Goal: Information Seeking & Learning: Learn about a topic

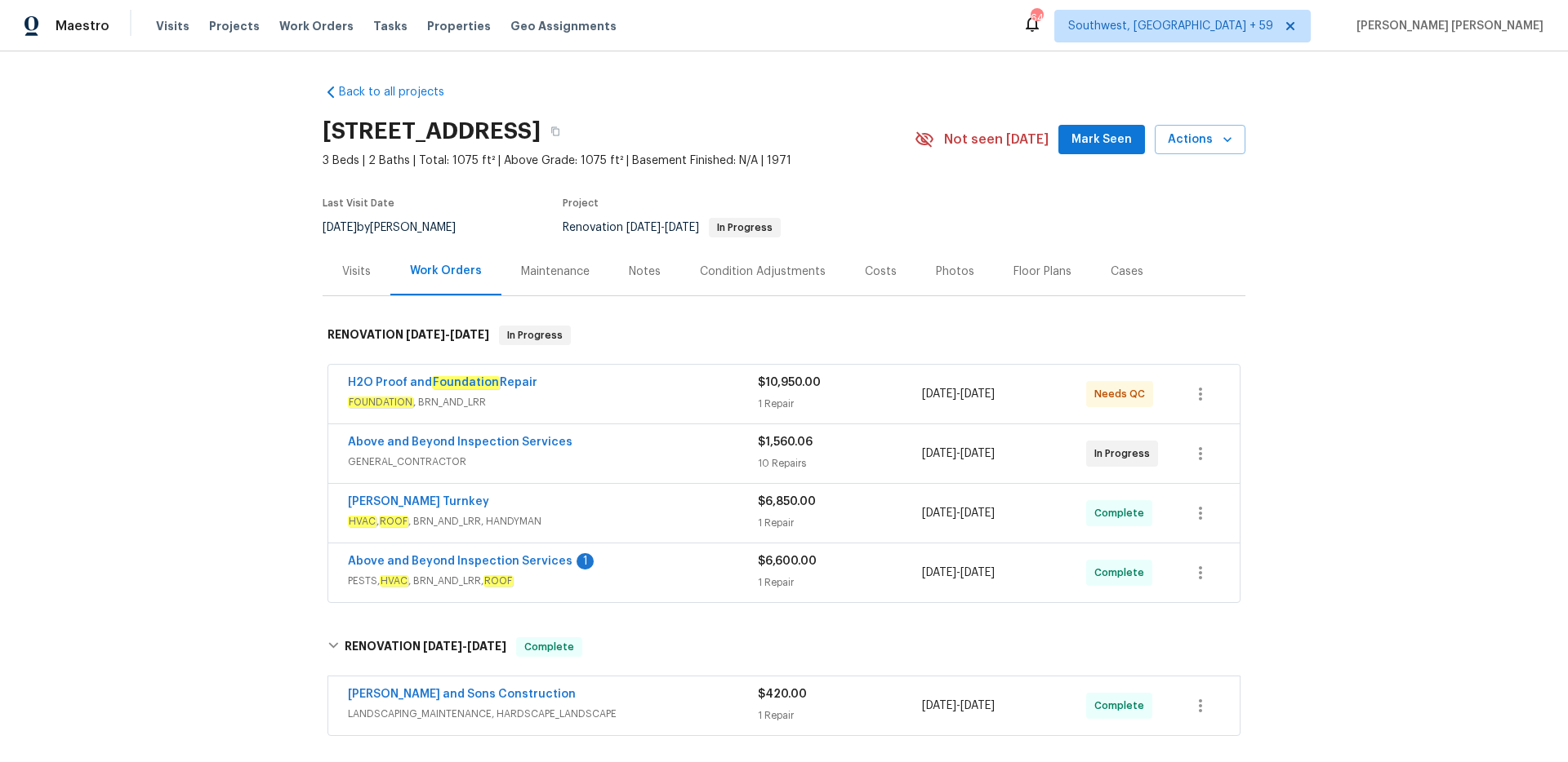
click at [293, 27] on span "Work Orders" at bounding box center [316, 26] width 75 height 17
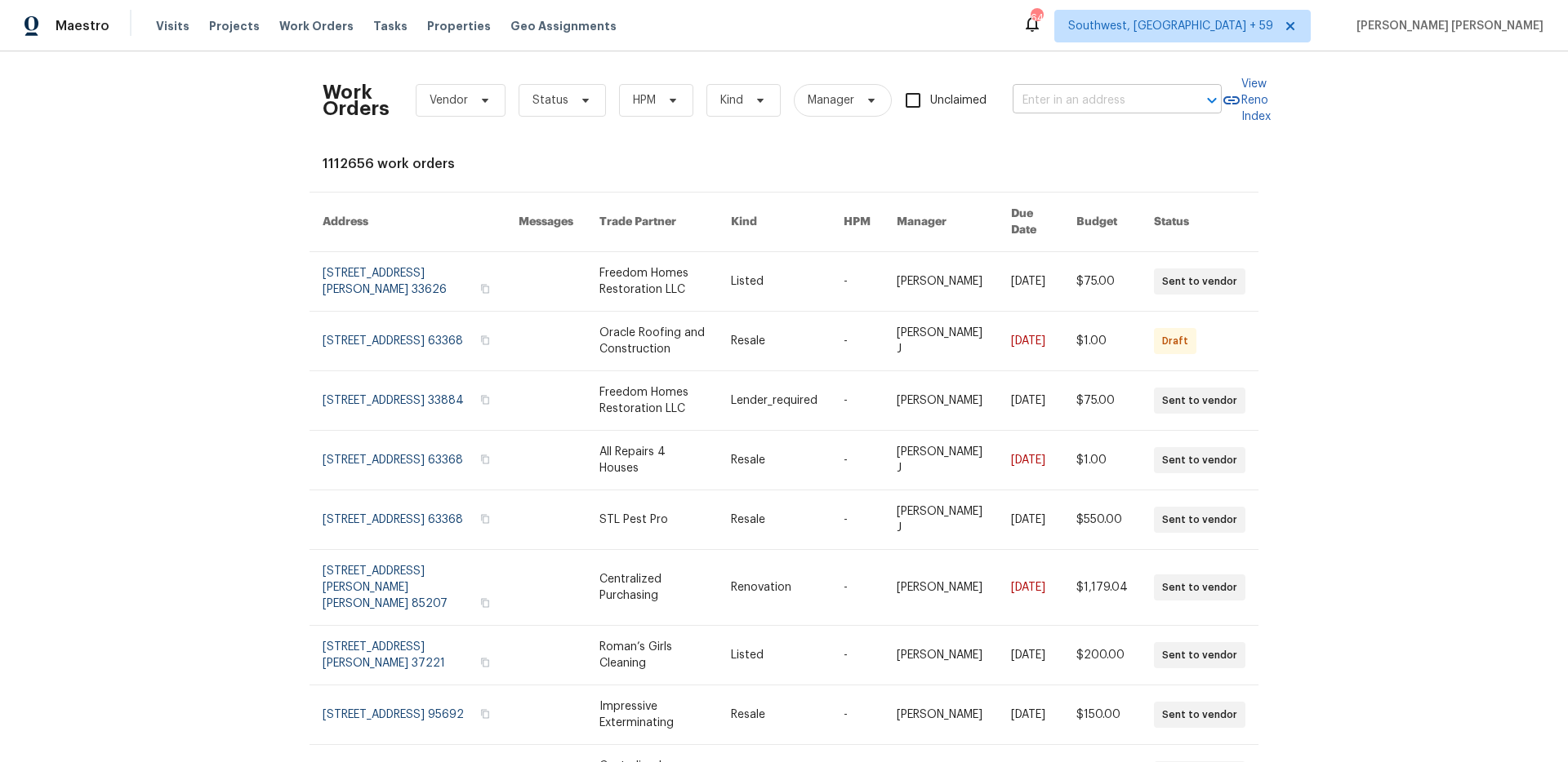
click at [1105, 108] on input "text" at bounding box center [1094, 101] width 163 height 26
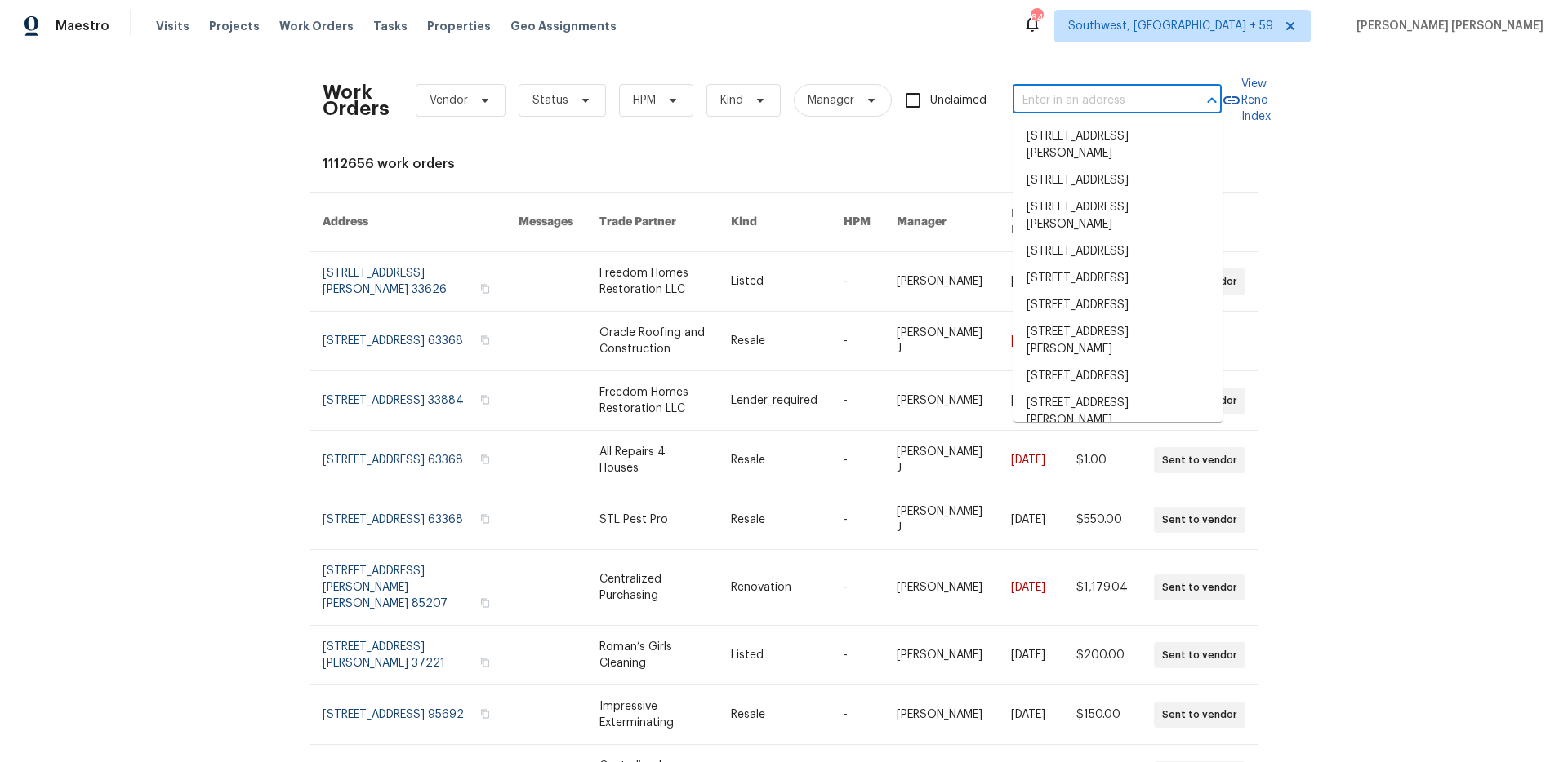
paste input "3217 Fairington Dr, Lithonia, GA 30038"
type input "3217 Fairington Dr, Lithonia, GA 30038"
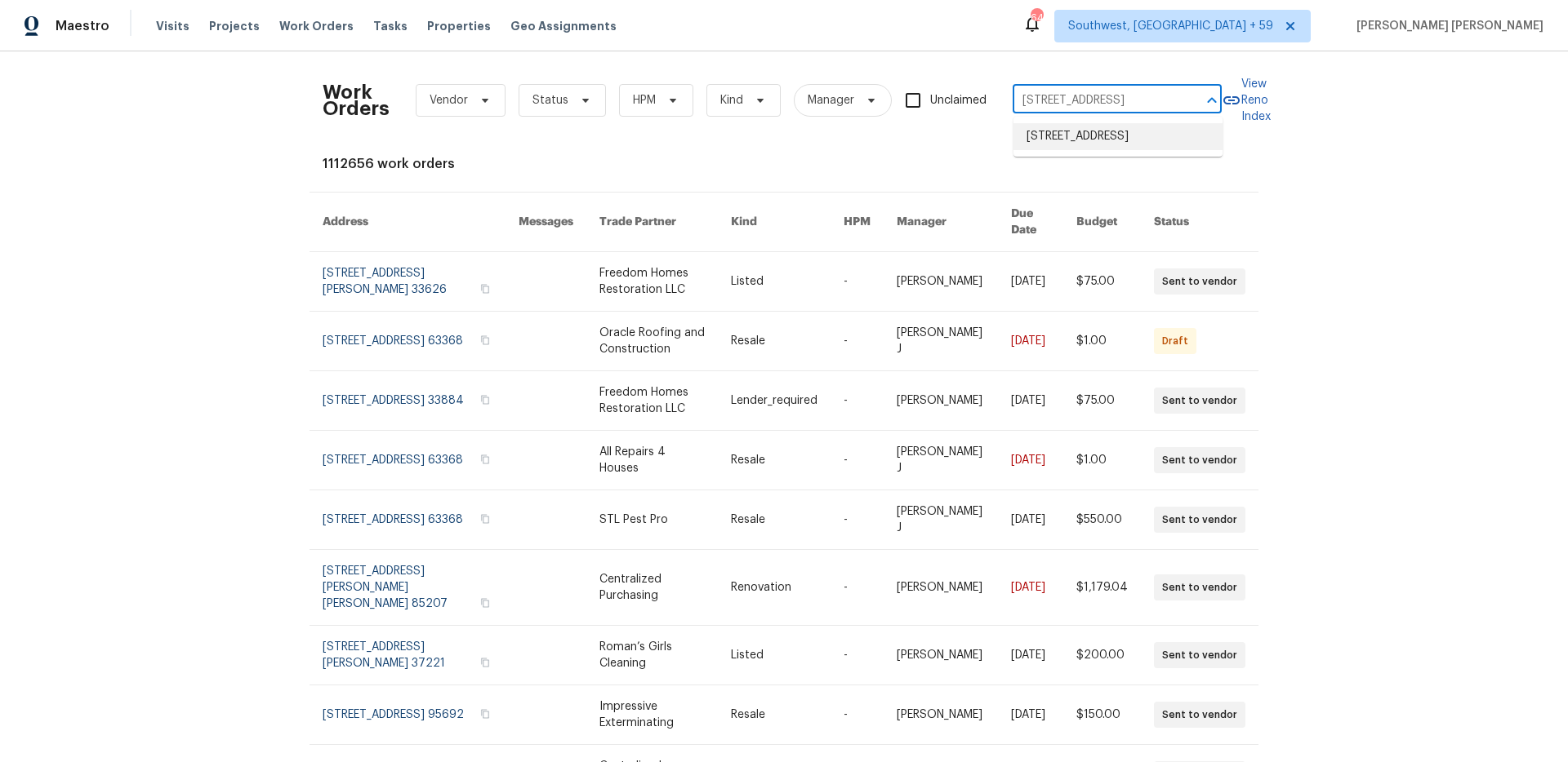
click at [1106, 150] on li "3217 Fairington Dr, Lithonia, GA 30038" at bounding box center [1117, 136] width 209 height 27
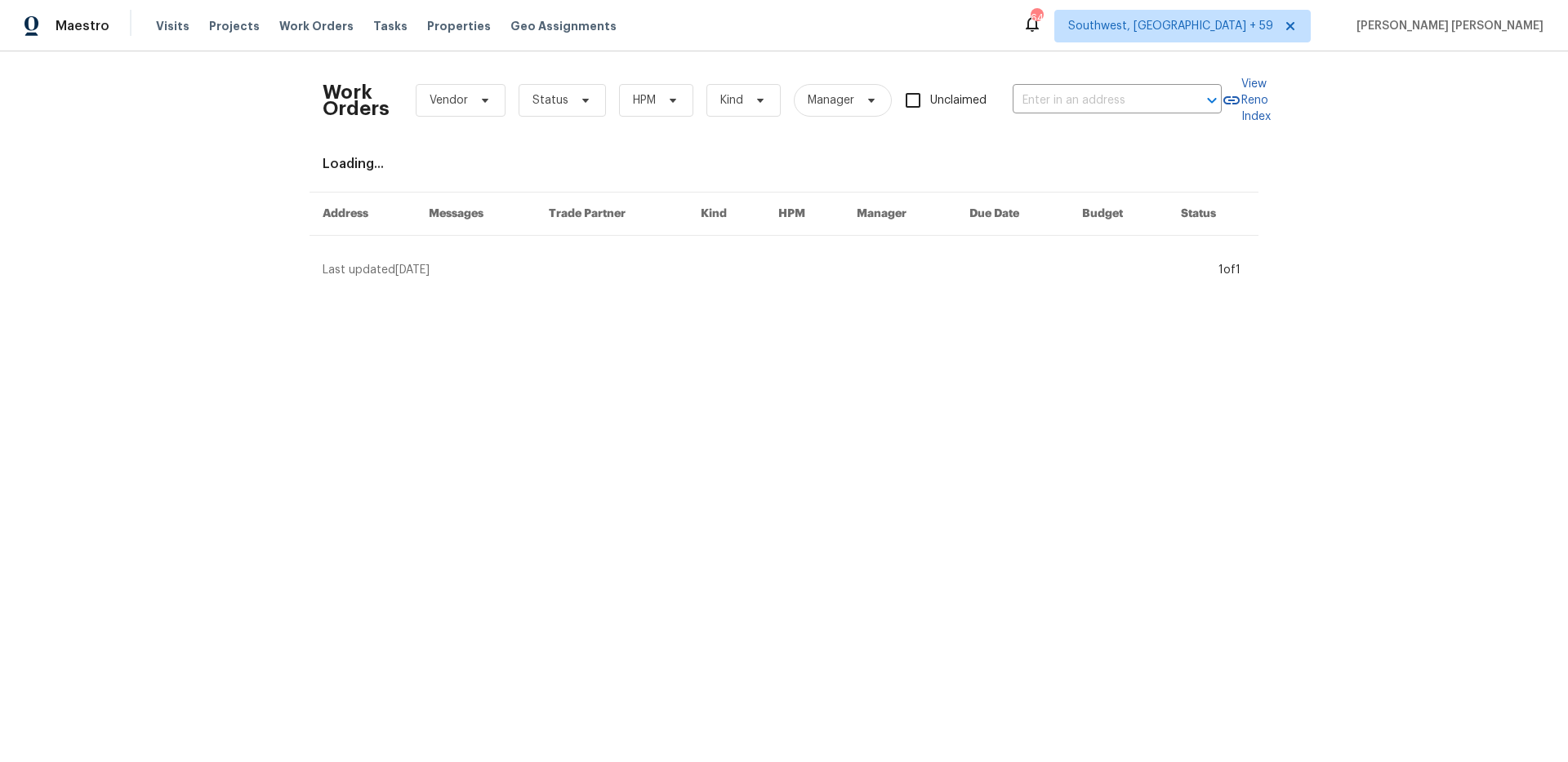
type input "3217 Fairington Dr, Lithonia, GA 30038"
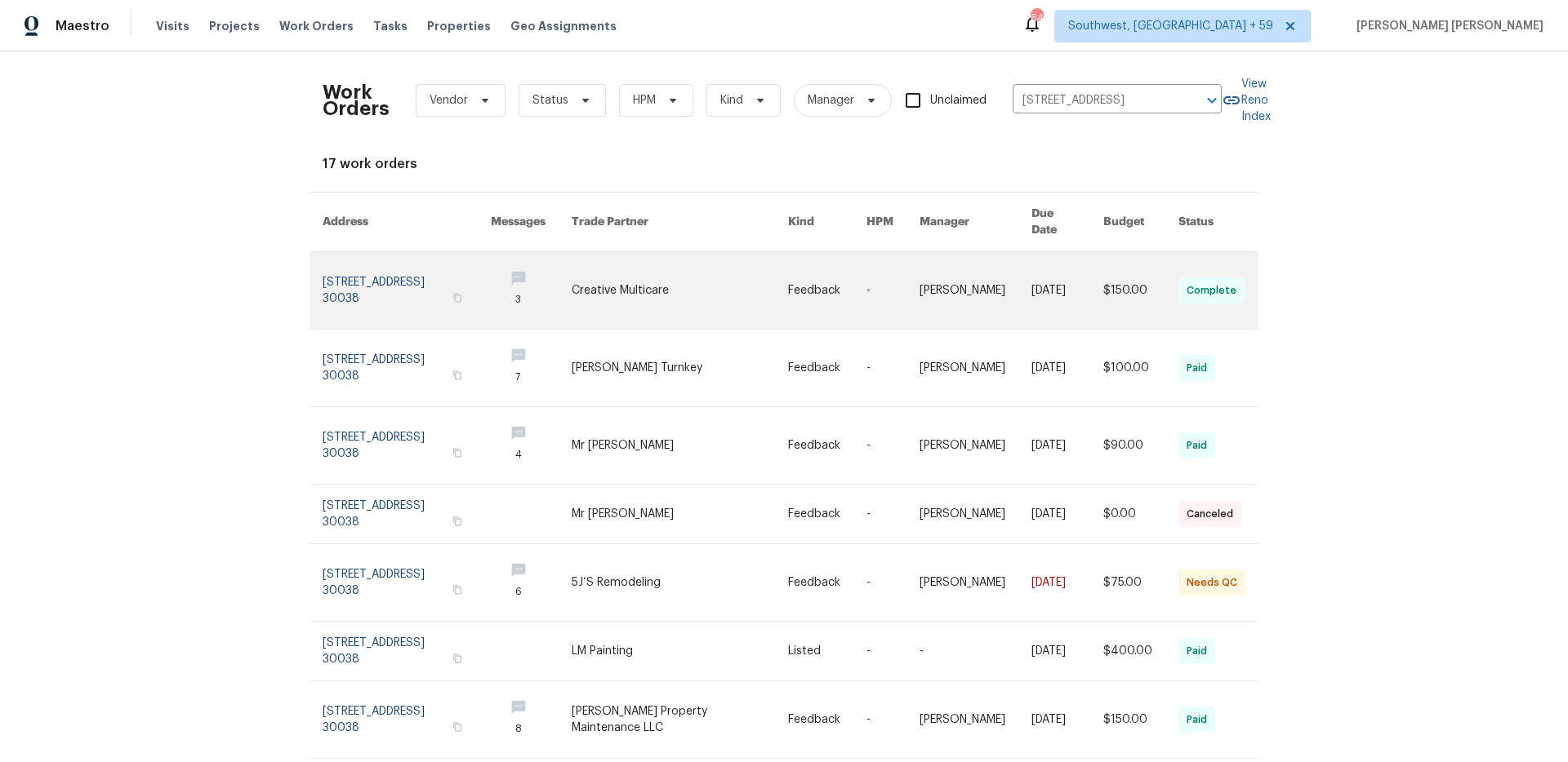
click at [1042, 263] on link at bounding box center [1067, 291] width 72 height 77
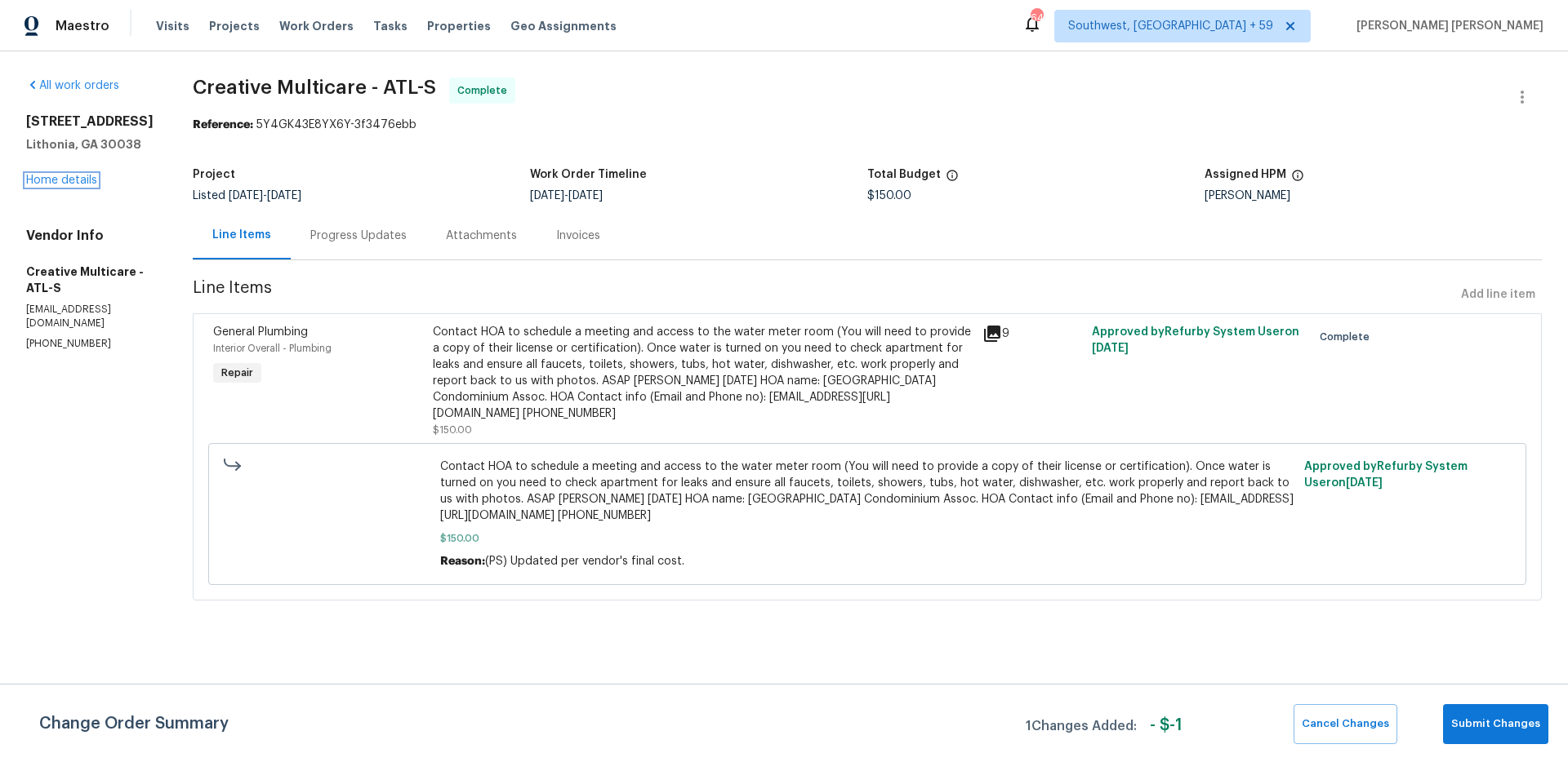
click at [68, 178] on link "Home details" at bounding box center [62, 181] width 71 height 12
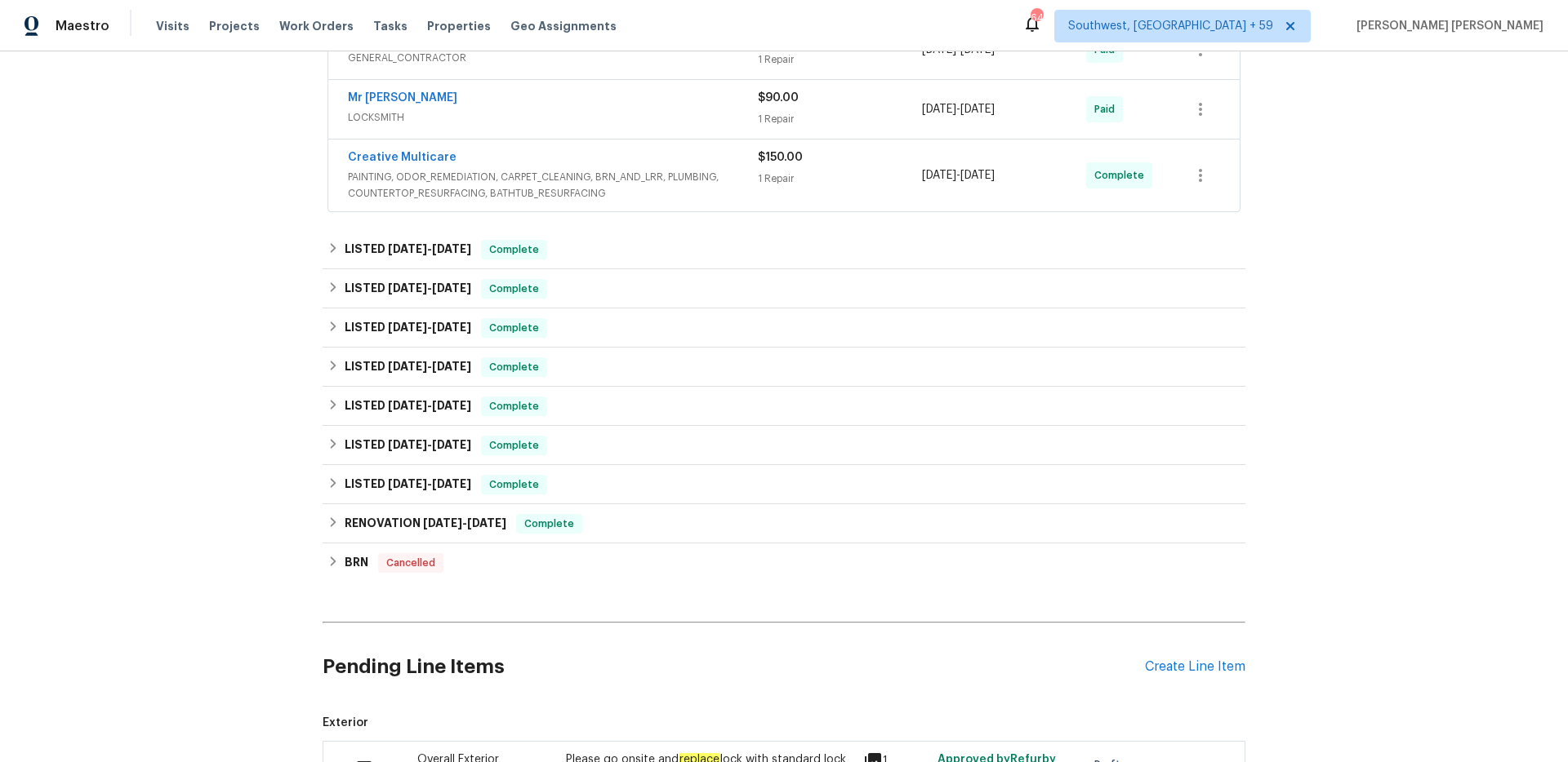
scroll to position [405, 0]
click at [518, 278] on div "Complete" at bounding box center [514, 288] width 66 height 20
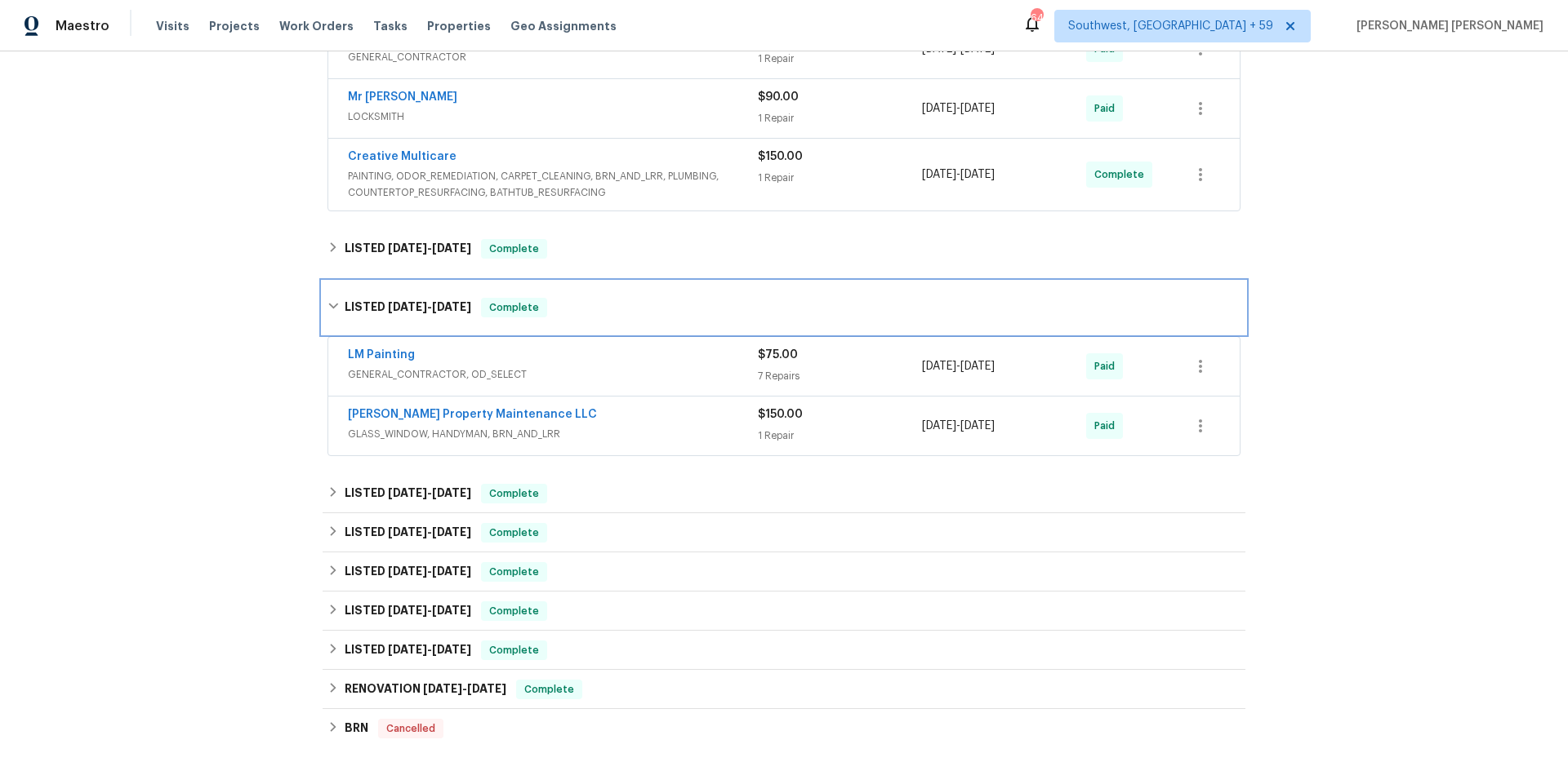
click at [548, 302] on div "LISTED 3/7/25 - 3/27/25 Complete" at bounding box center [783, 307] width 913 height 20
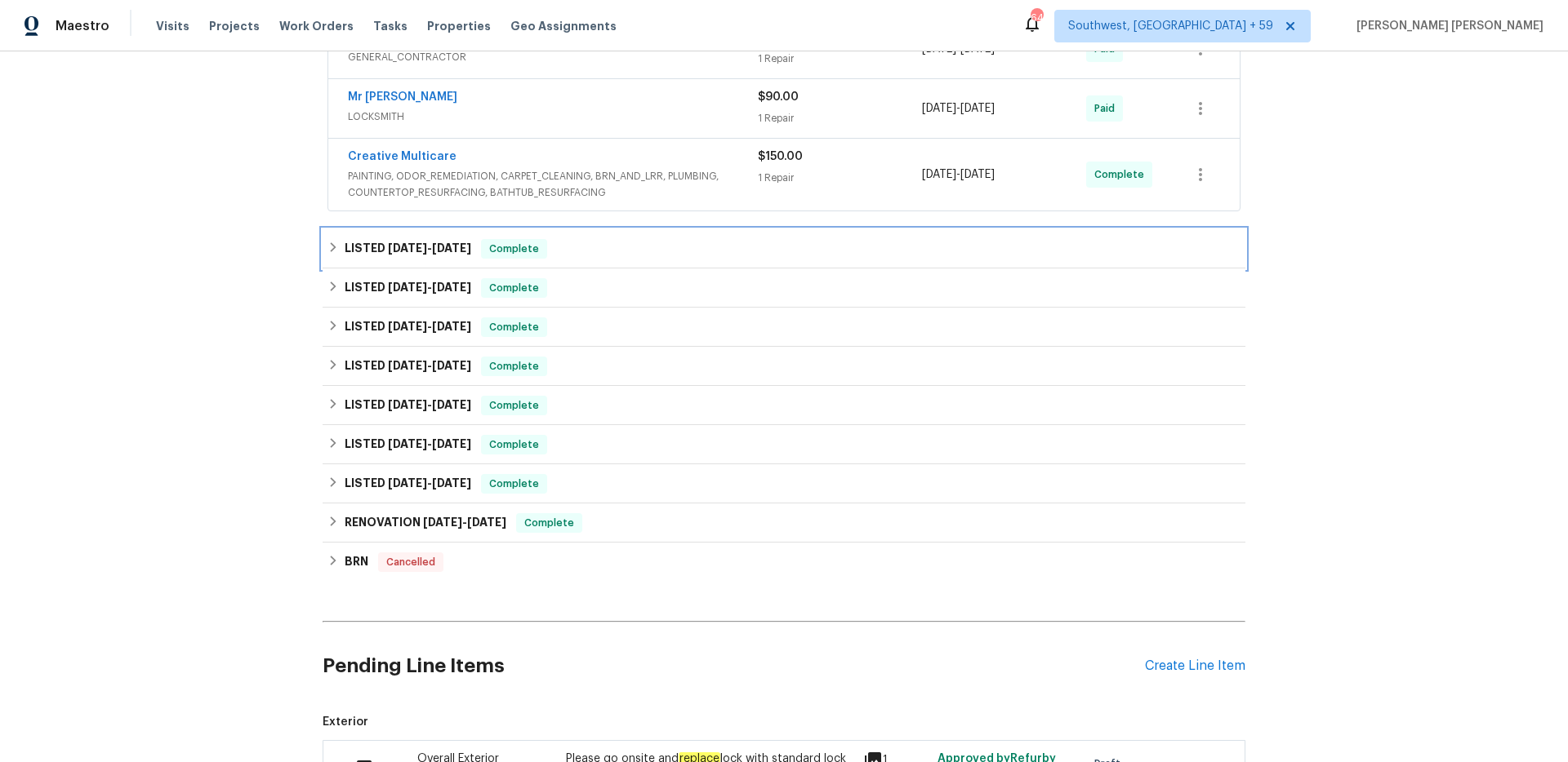
click at [574, 256] on div "LISTED 4/3/25 - 4/7/25 Complete" at bounding box center [783, 249] width 913 height 20
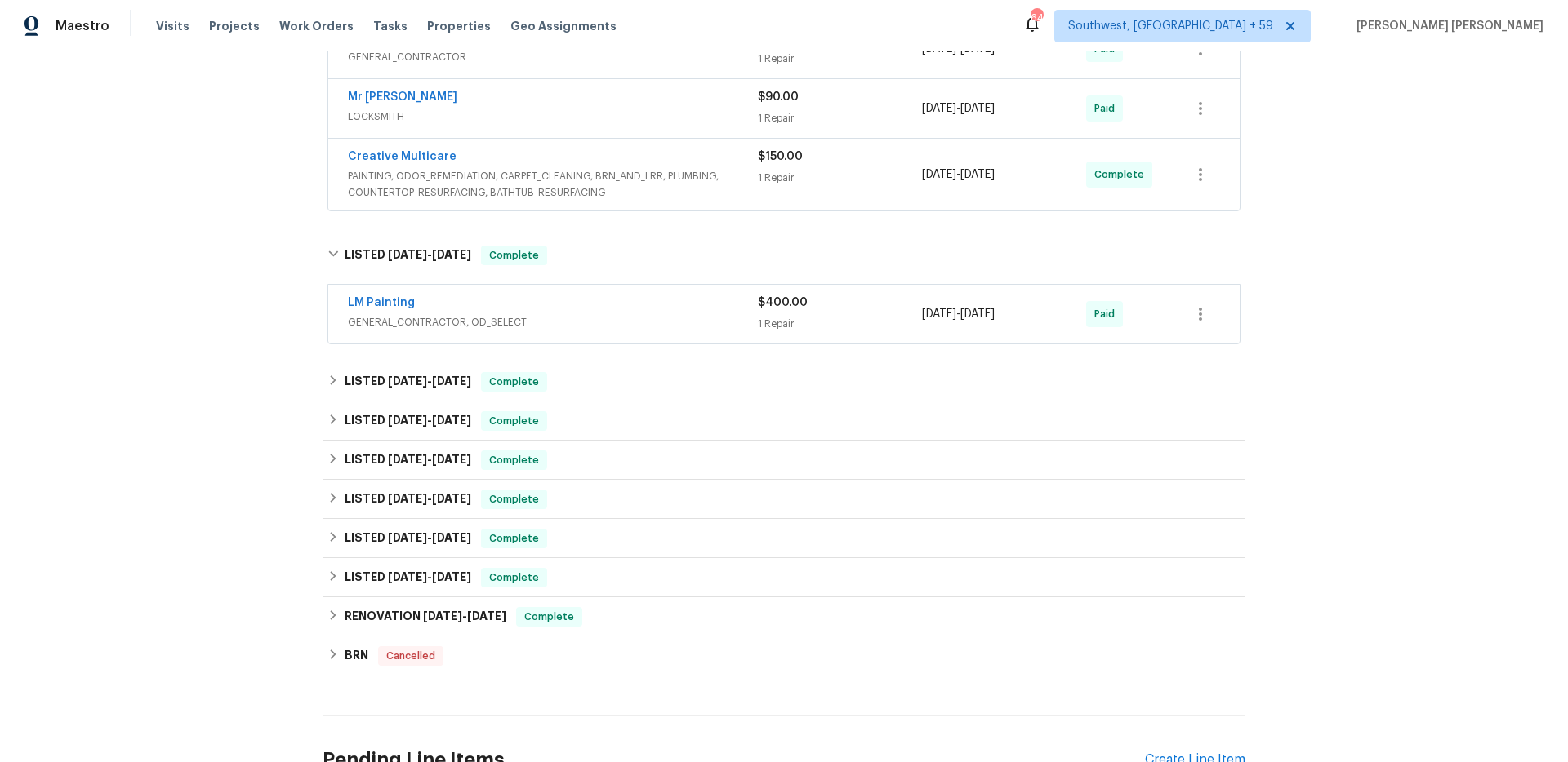
click at [607, 307] on div "LM Painting" at bounding box center [552, 304] width 410 height 20
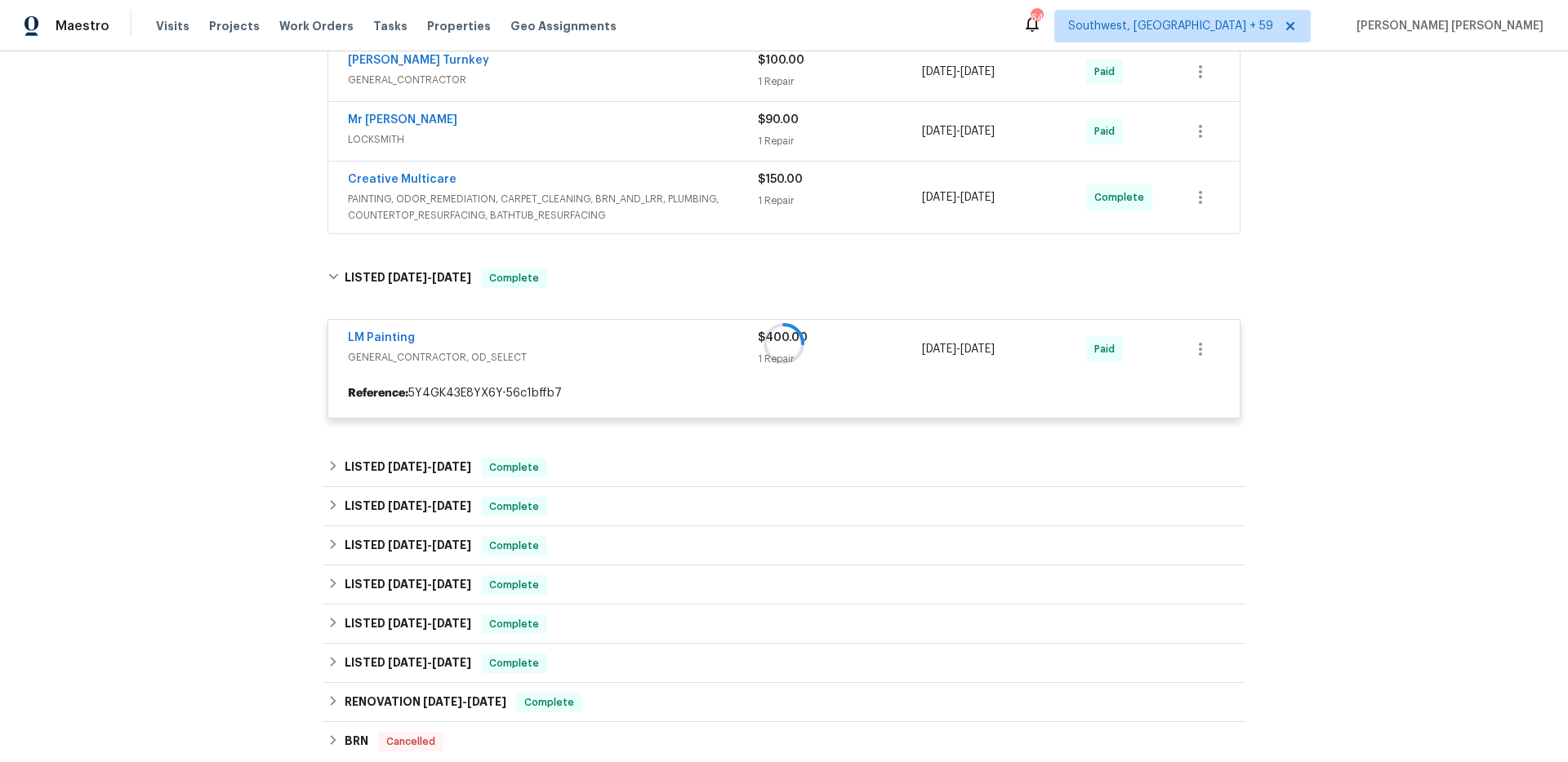
scroll to position [379, 0]
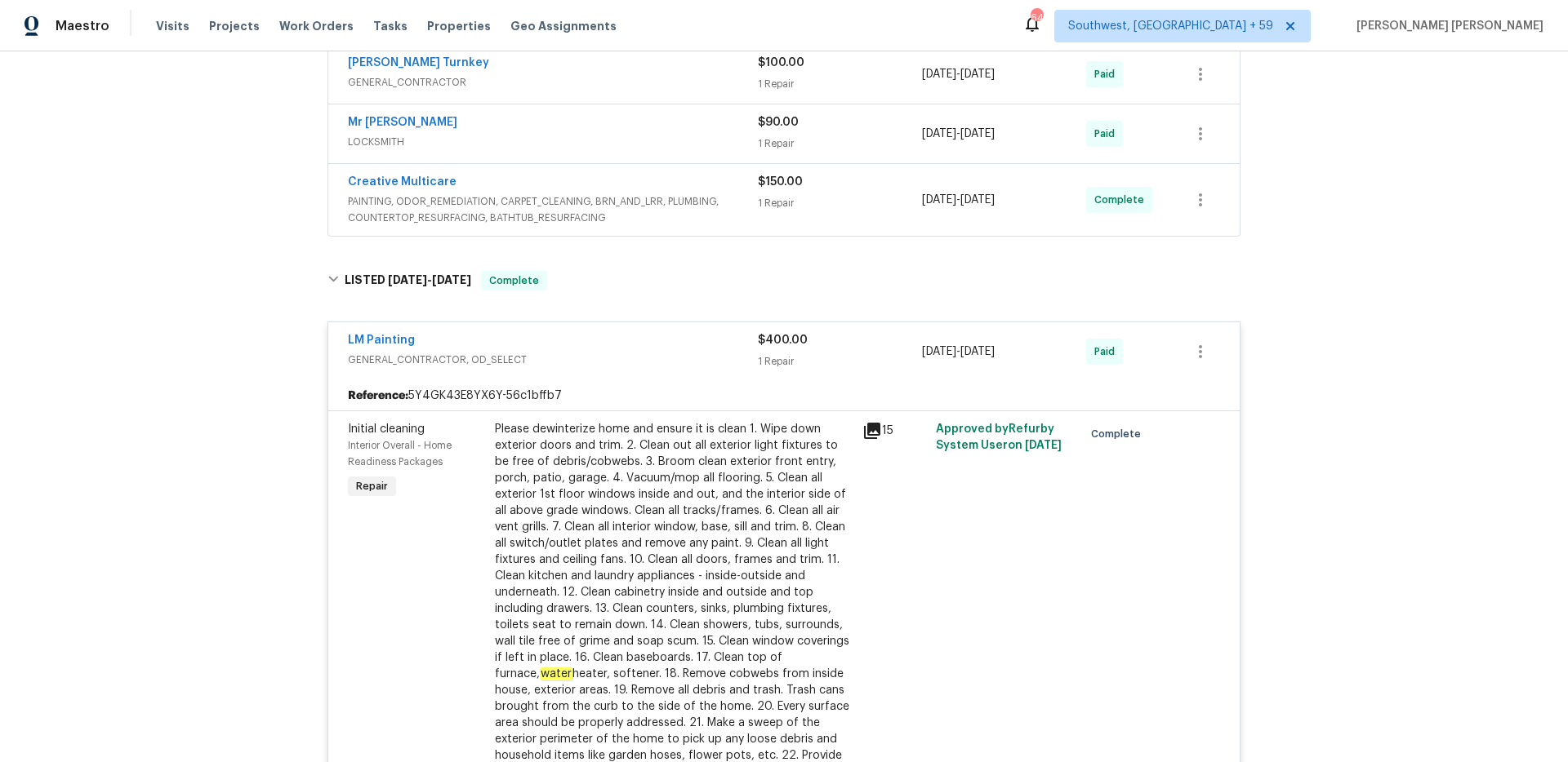
click at [665, 193] on span "PAINTING, ODOR_REMEDIATION, CARPET_CLEANING, BRN_AND_LRR, PLUMBING, COUNTERTOP_…" at bounding box center [552, 209] width 410 height 32
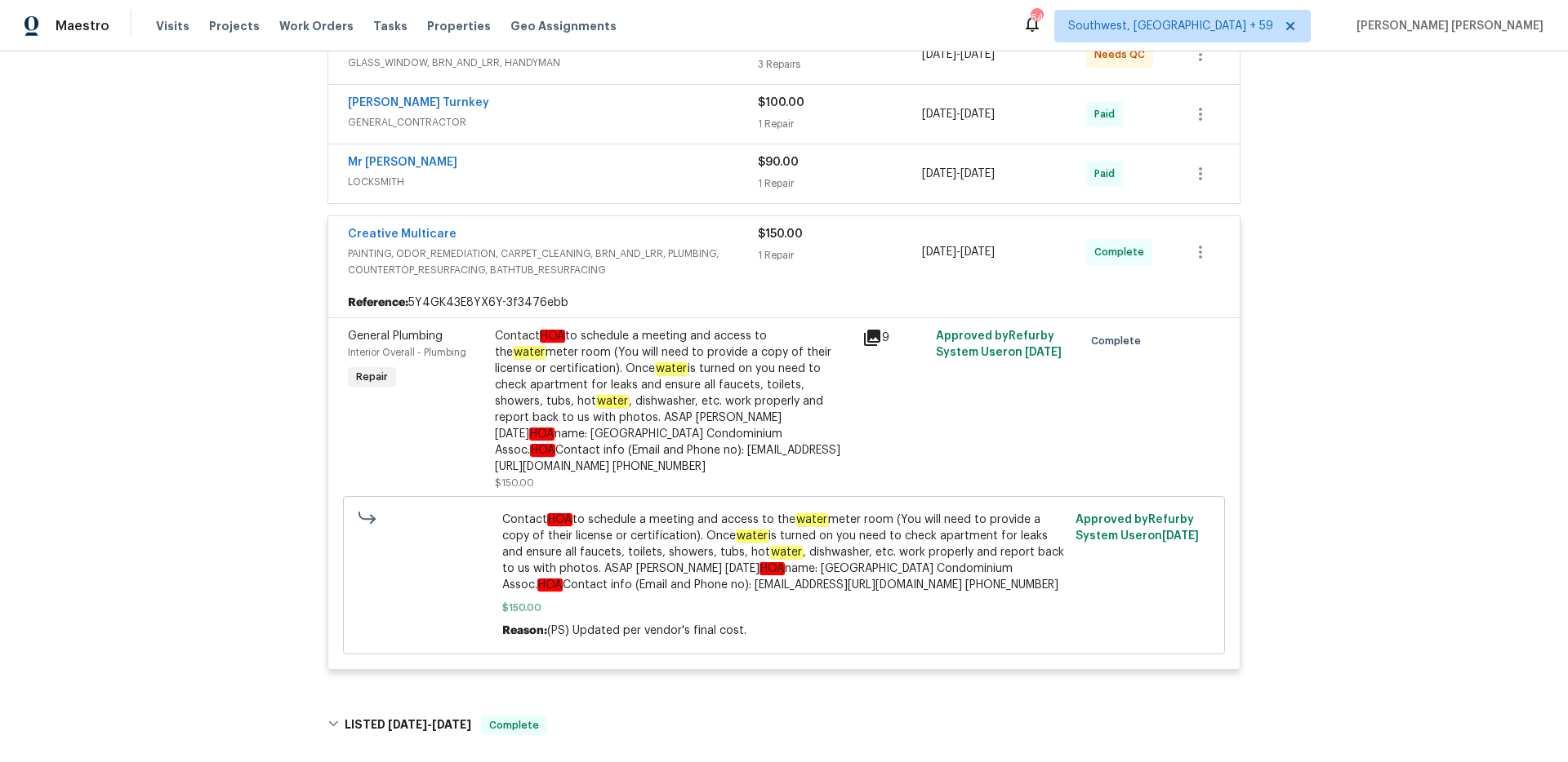
scroll to position [336, 0]
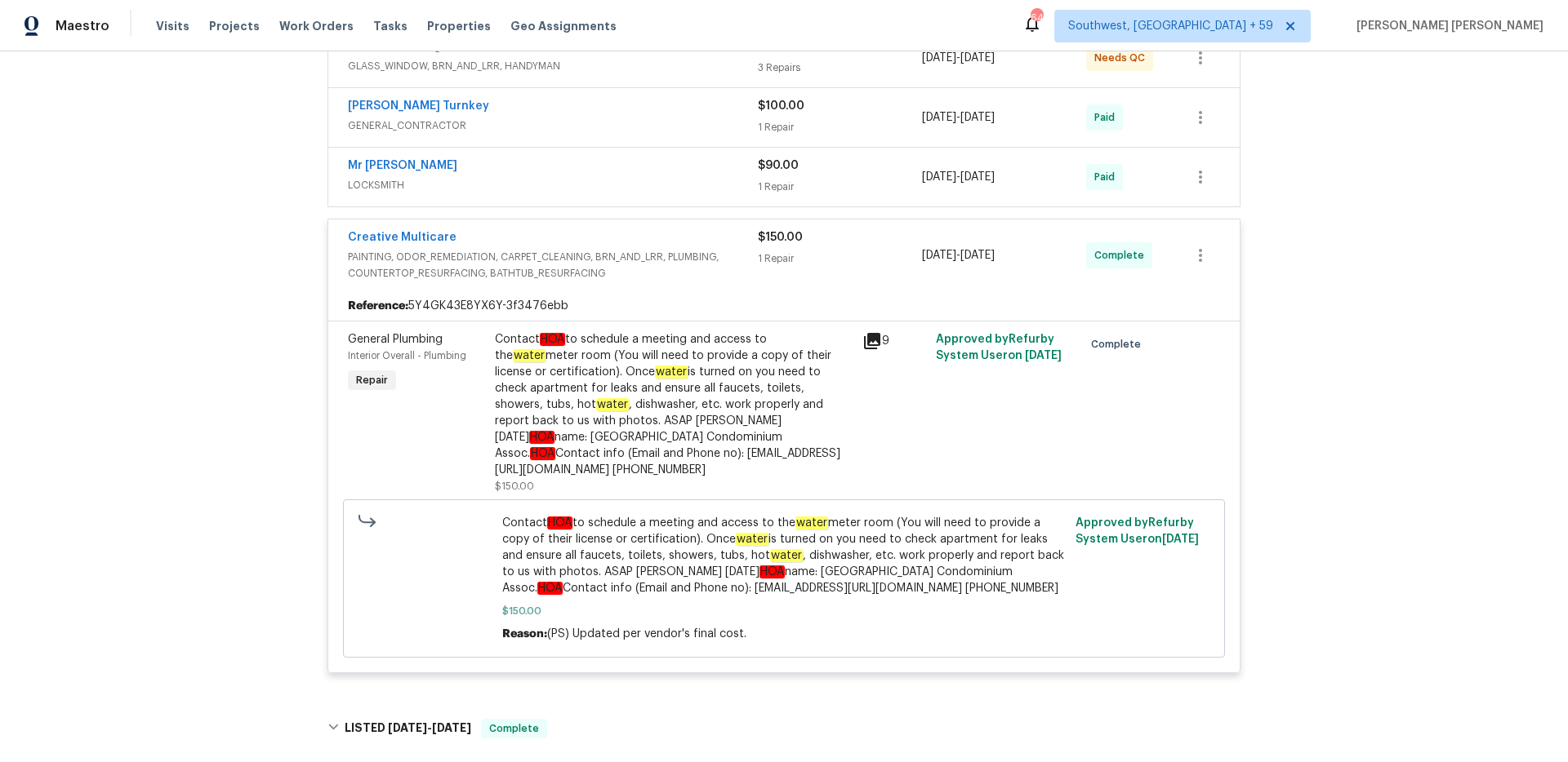
click at [689, 182] on span "LOCKSMITH" at bounding box center [552, 185] width 410 height 17
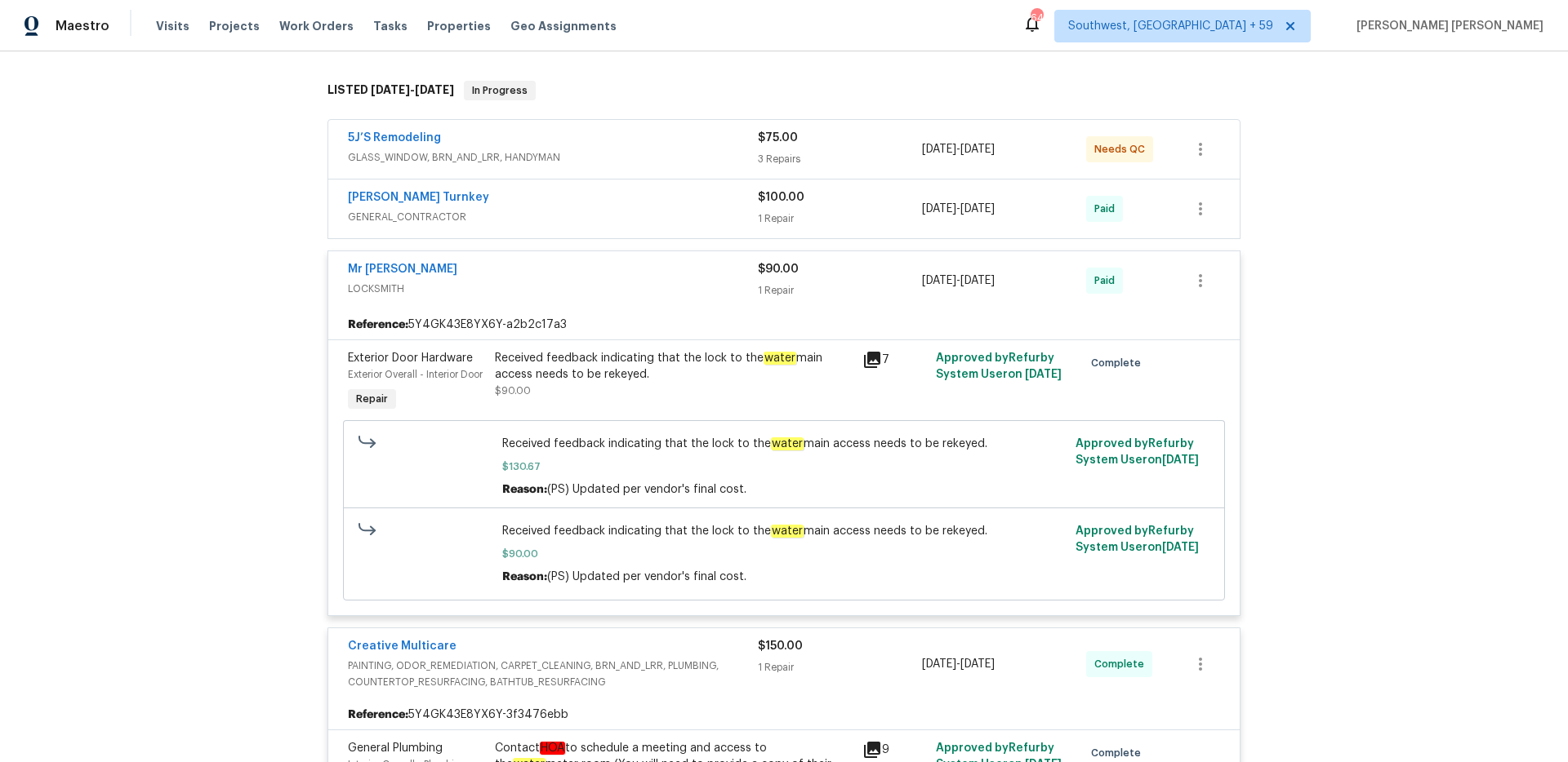
scroll to position [200, 0]
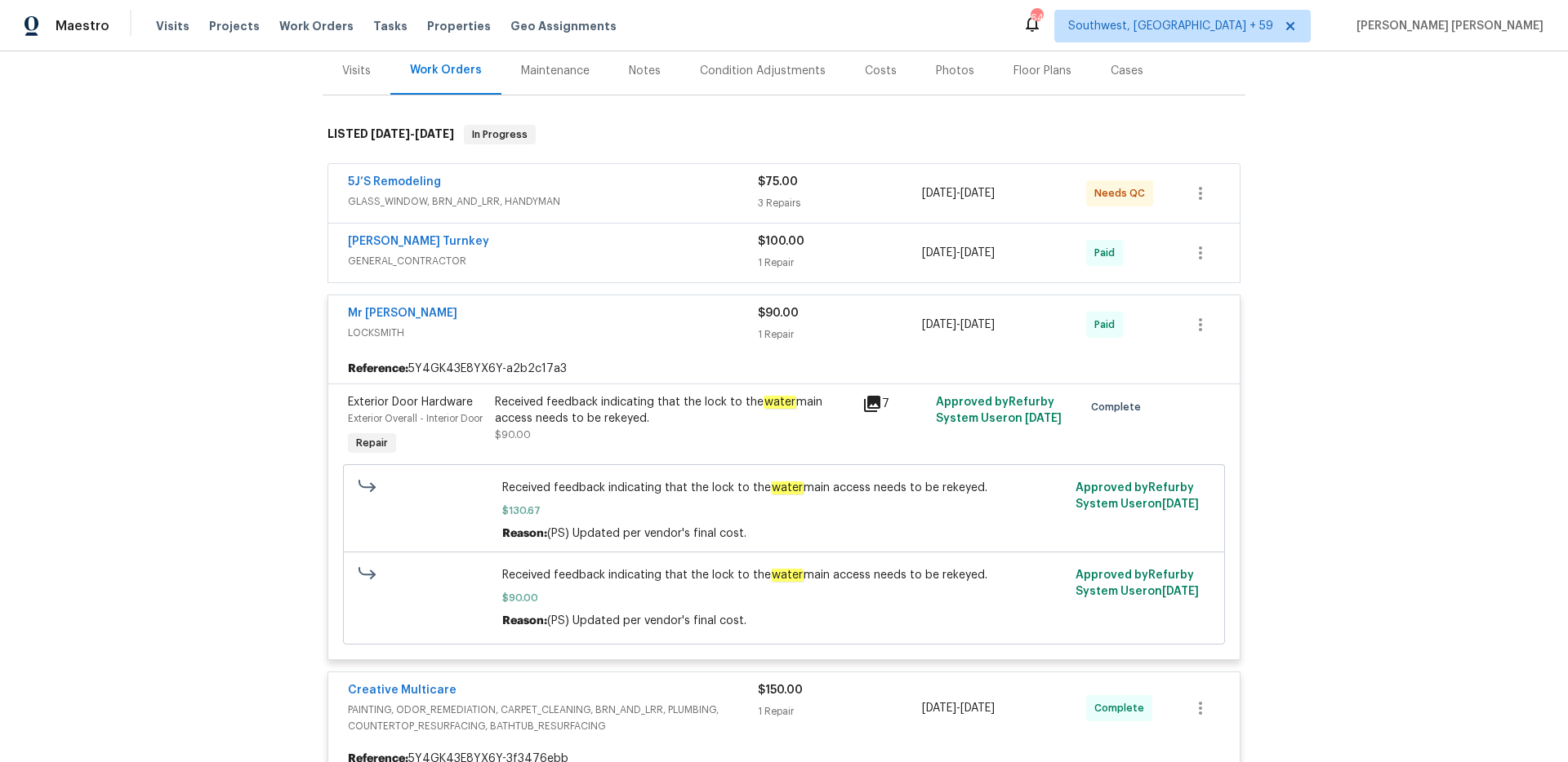
click at [703, 234] on div "Davis Turnkey" at bounding box center [552, 244] width 410 height 20
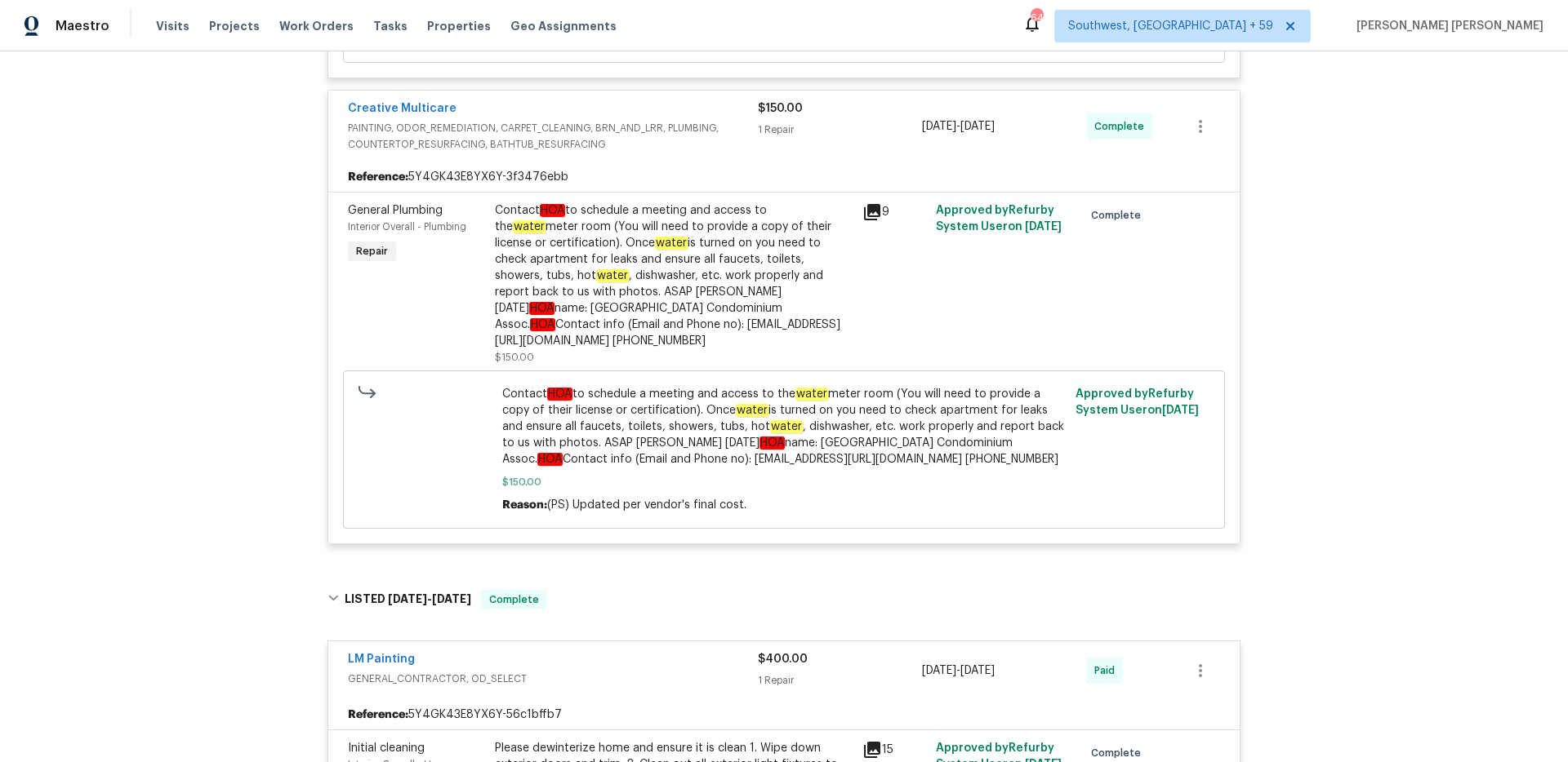
scroll to position [1124, 0]
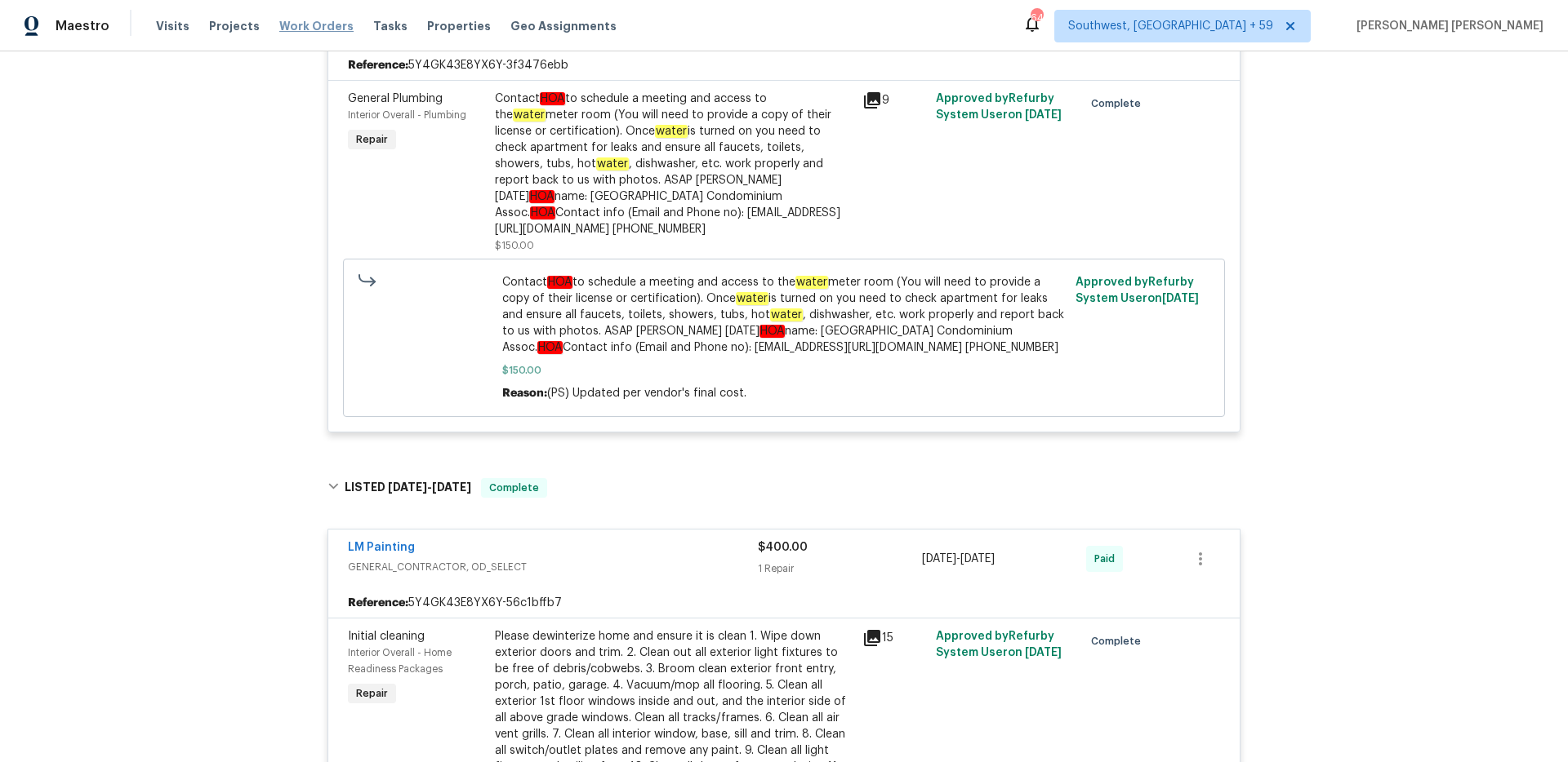
click at [293, 31] on span "Work Orders" at bounding box center [316, 26] width 75 height 17
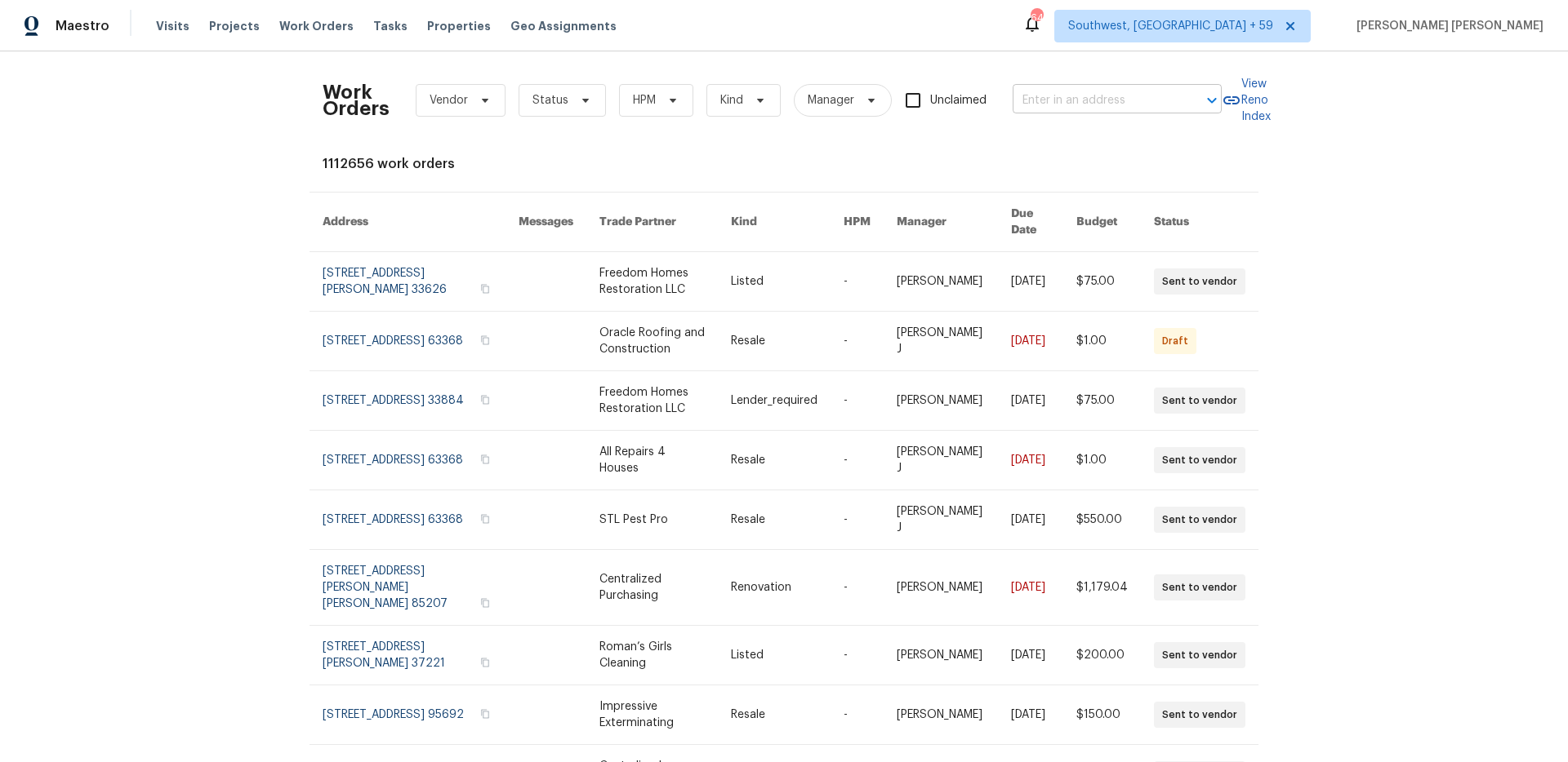
click at [1144, 108] on input "text" at bounding box center [1094, 101] width 163 height 26
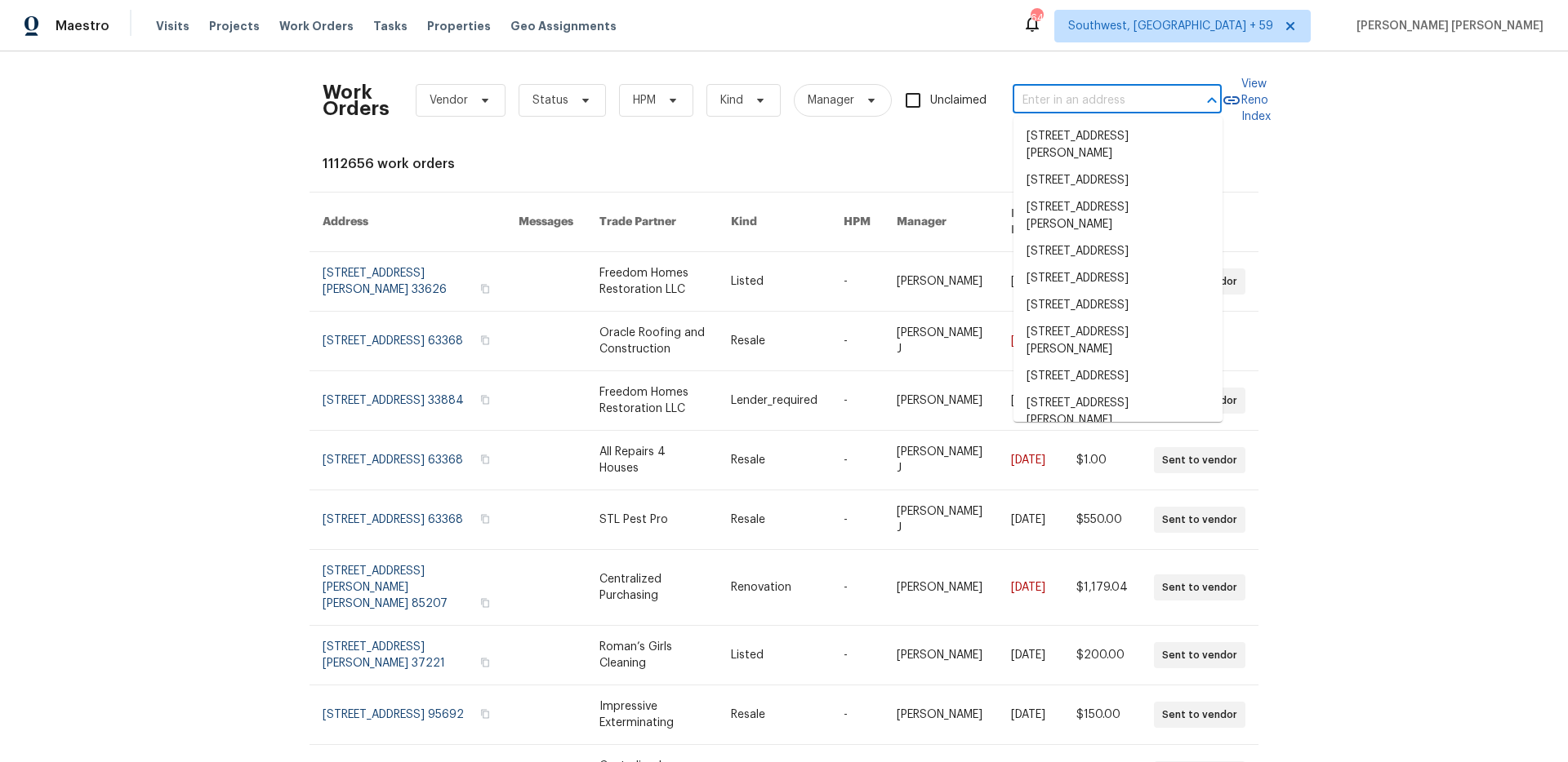
paste input "2104 Wheaton Dr, Norman, OK 73071"
type input "2104 Wheaton Dr, Norman, OK 73071"
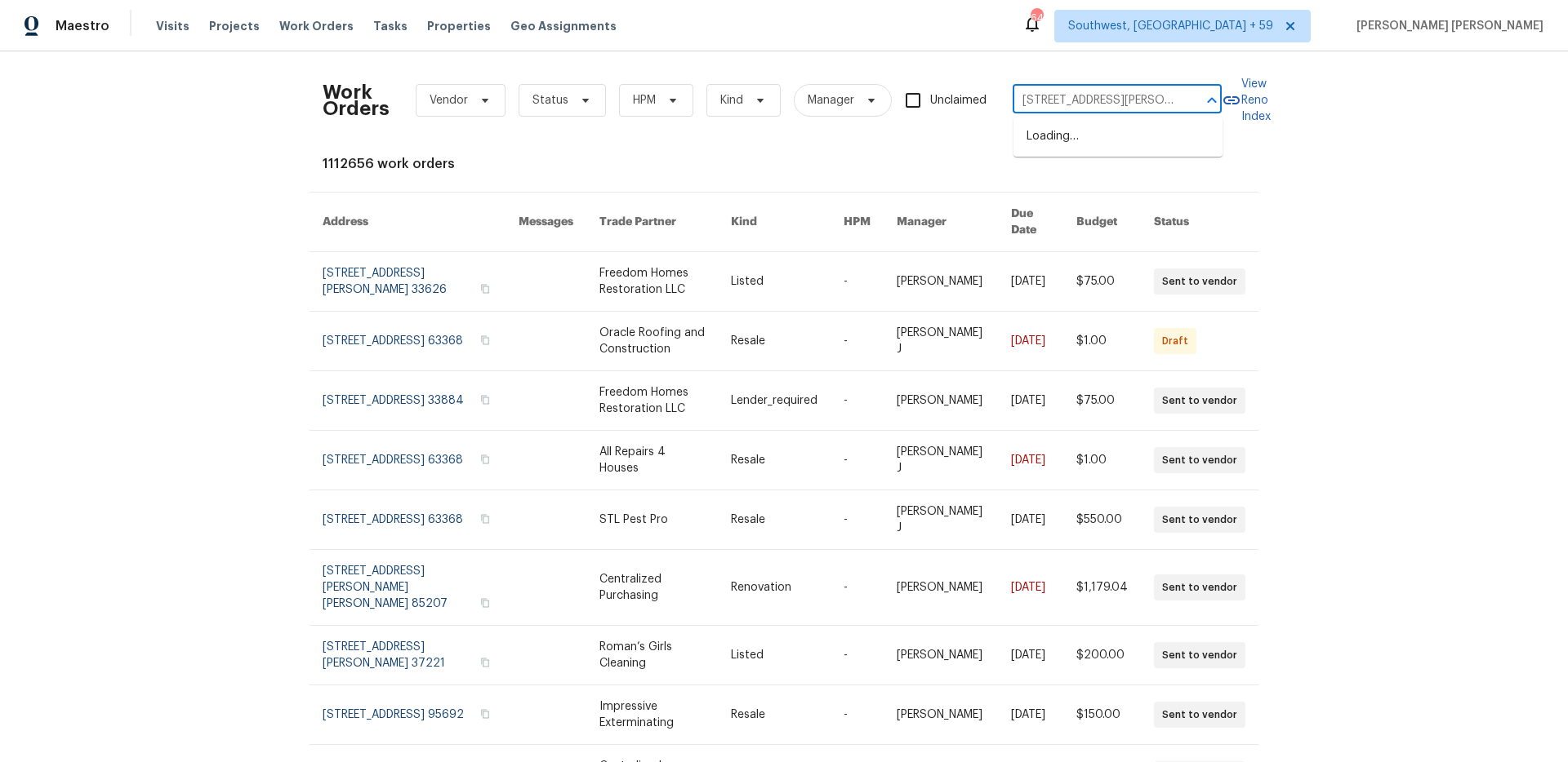
scroll to position [0, 43]
click at [1140, 141] on li "2104 Wheaton Dr, Norman, OK 73071" at bounding box center [1117, 145] width 209 height 44
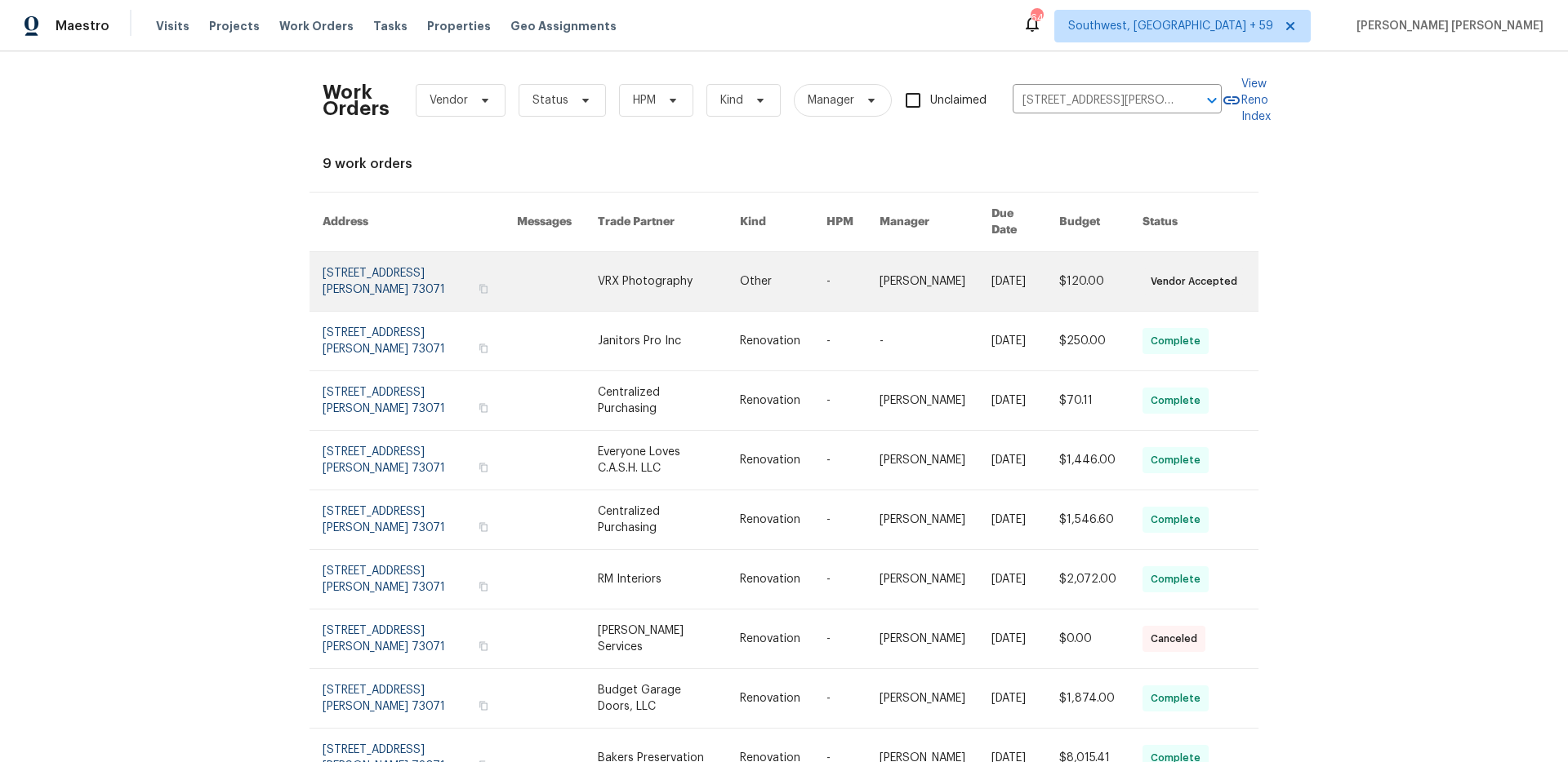
click at [1015, 264] on link at bounding box center [1025, 282] width 68 height 59
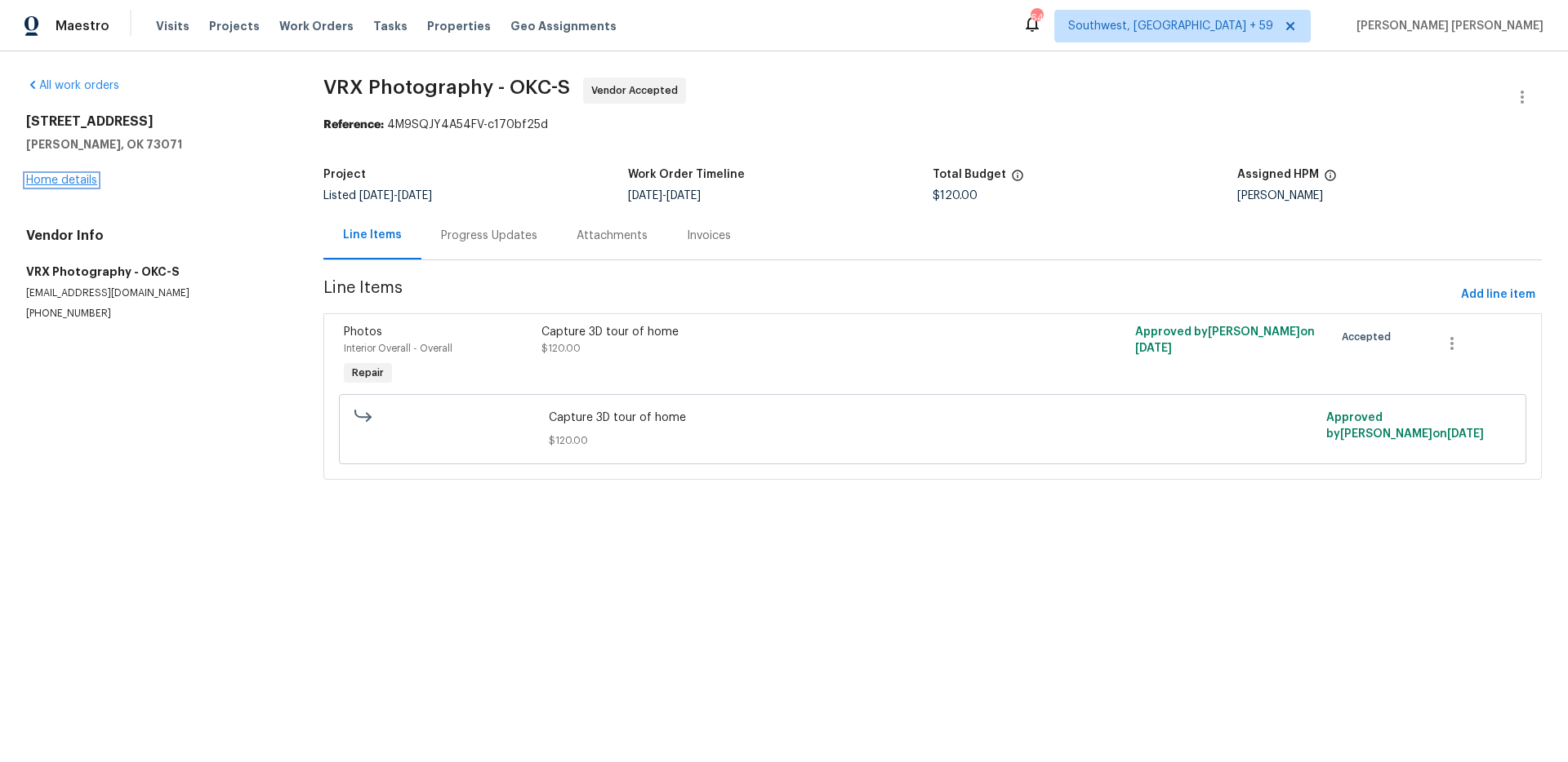
click at [71, 183] on link "Home details" at bounding box center [62, 181] width 71 height 12
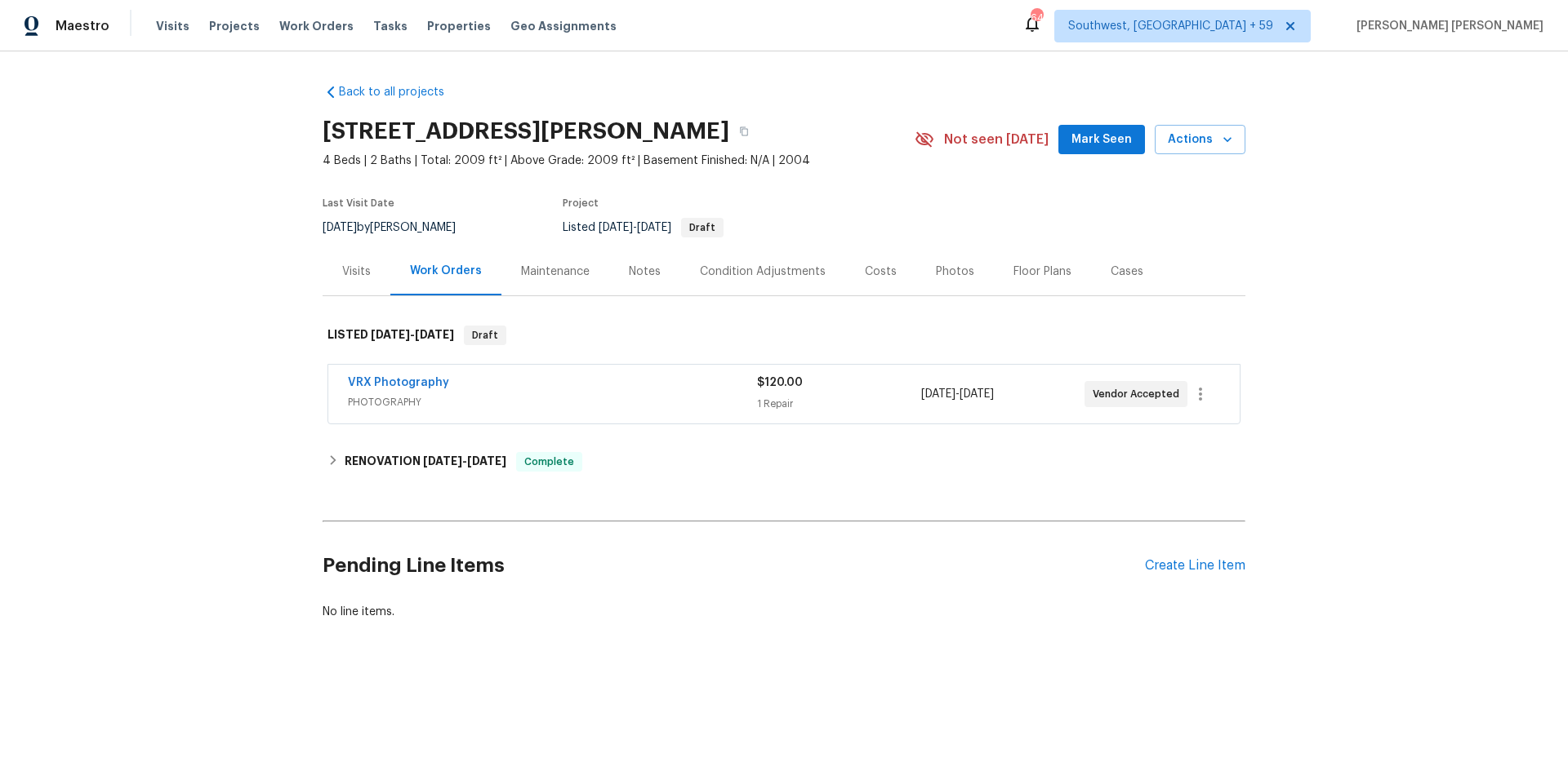
click at [367, 256] on div "Visits" at bounding box center [356, 271] width 68 height 48
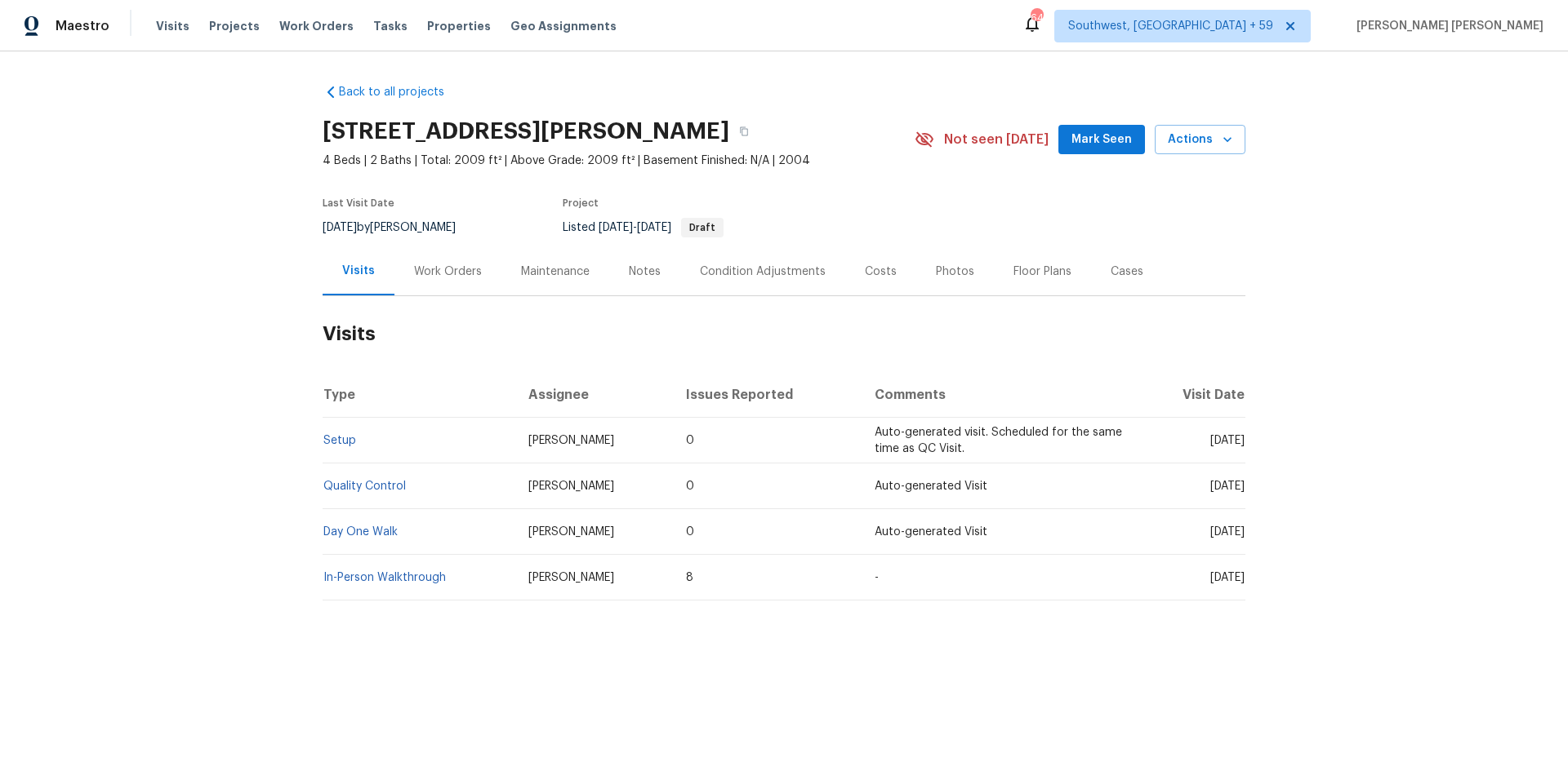
click at [344, 447] on td "Setup" at bounding box center [419, 441] width 193 height 46
click at [346, 446] on link "Setup" at bounding box center [339, 441] width 32 height 12
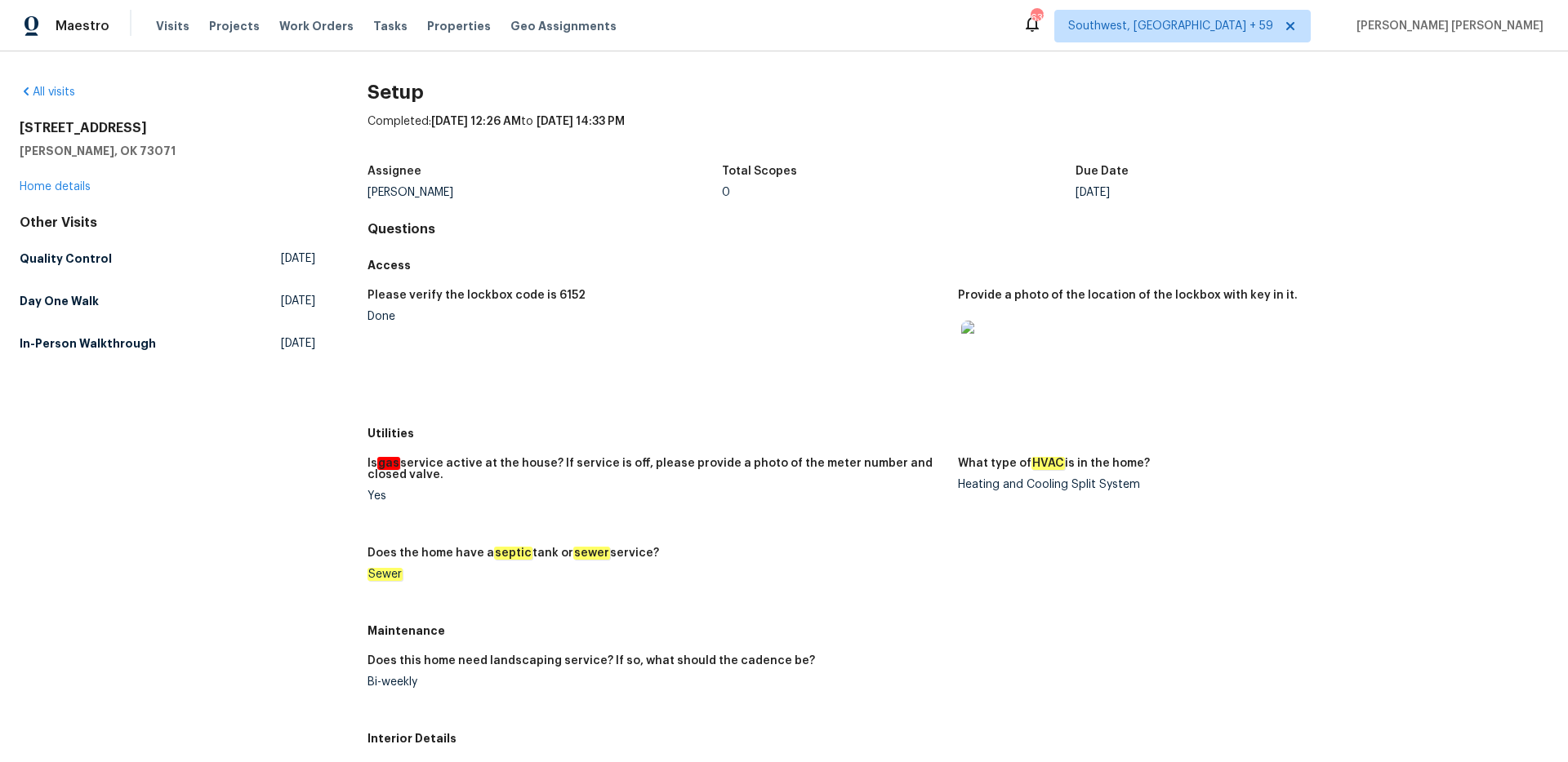
click at [80, 315] on link "Day One Walk Thu, Jul 31 2025" at bounding box center [167, 301] width 296 height 29
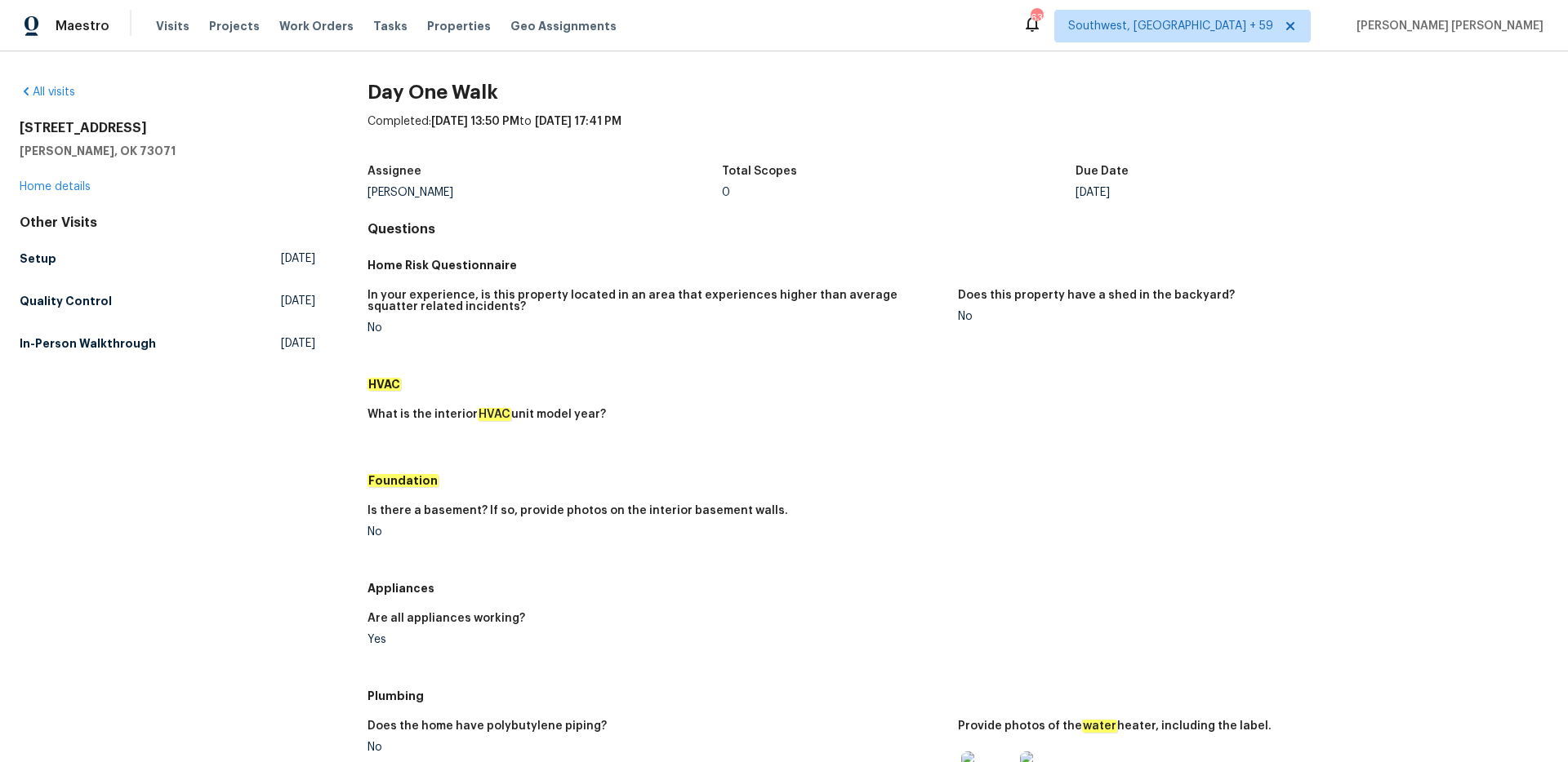
scroll to position [669, 0]
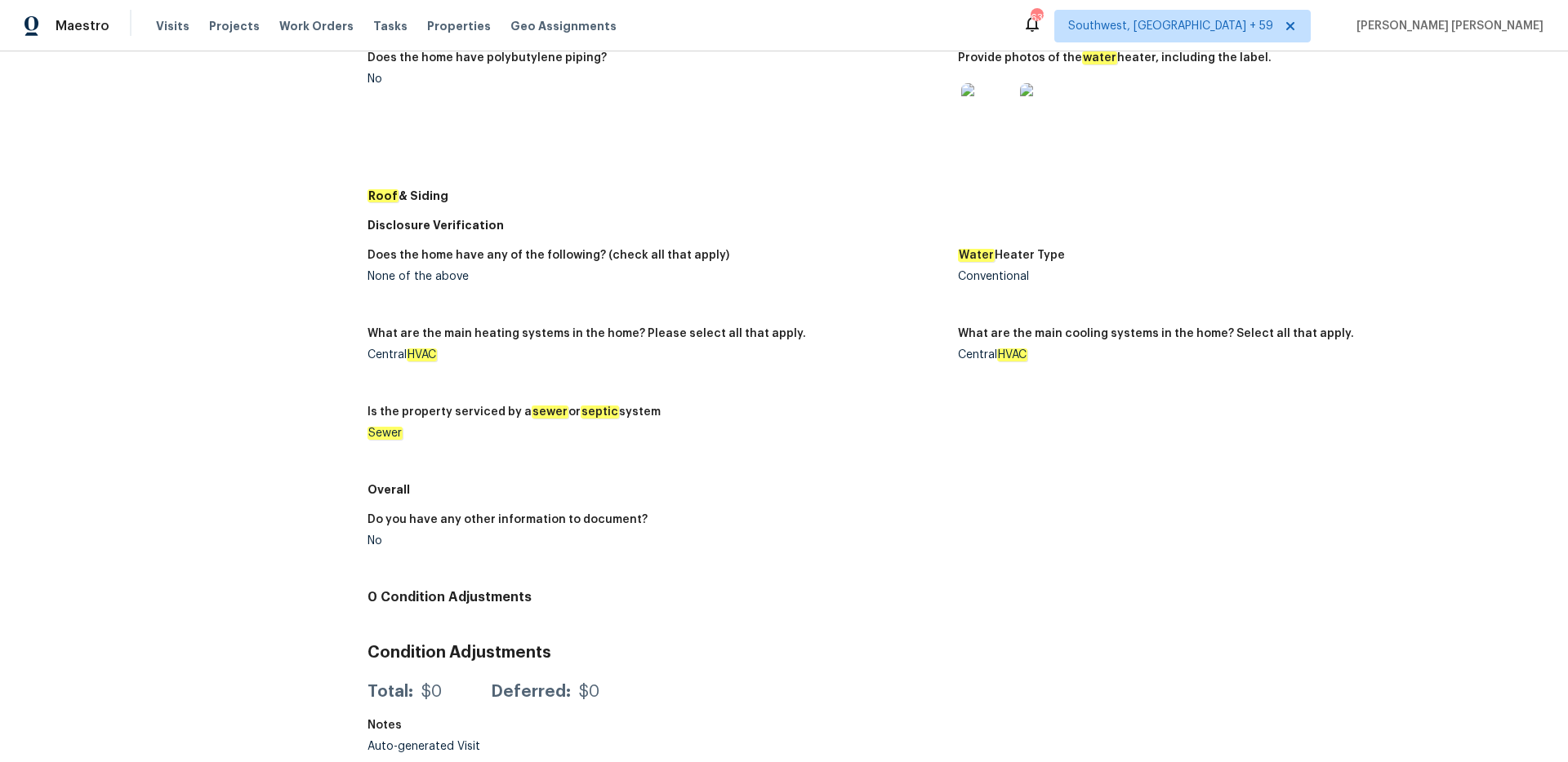
click at [981, 117] on img at bounding box center [986, 109] width 52 height 52
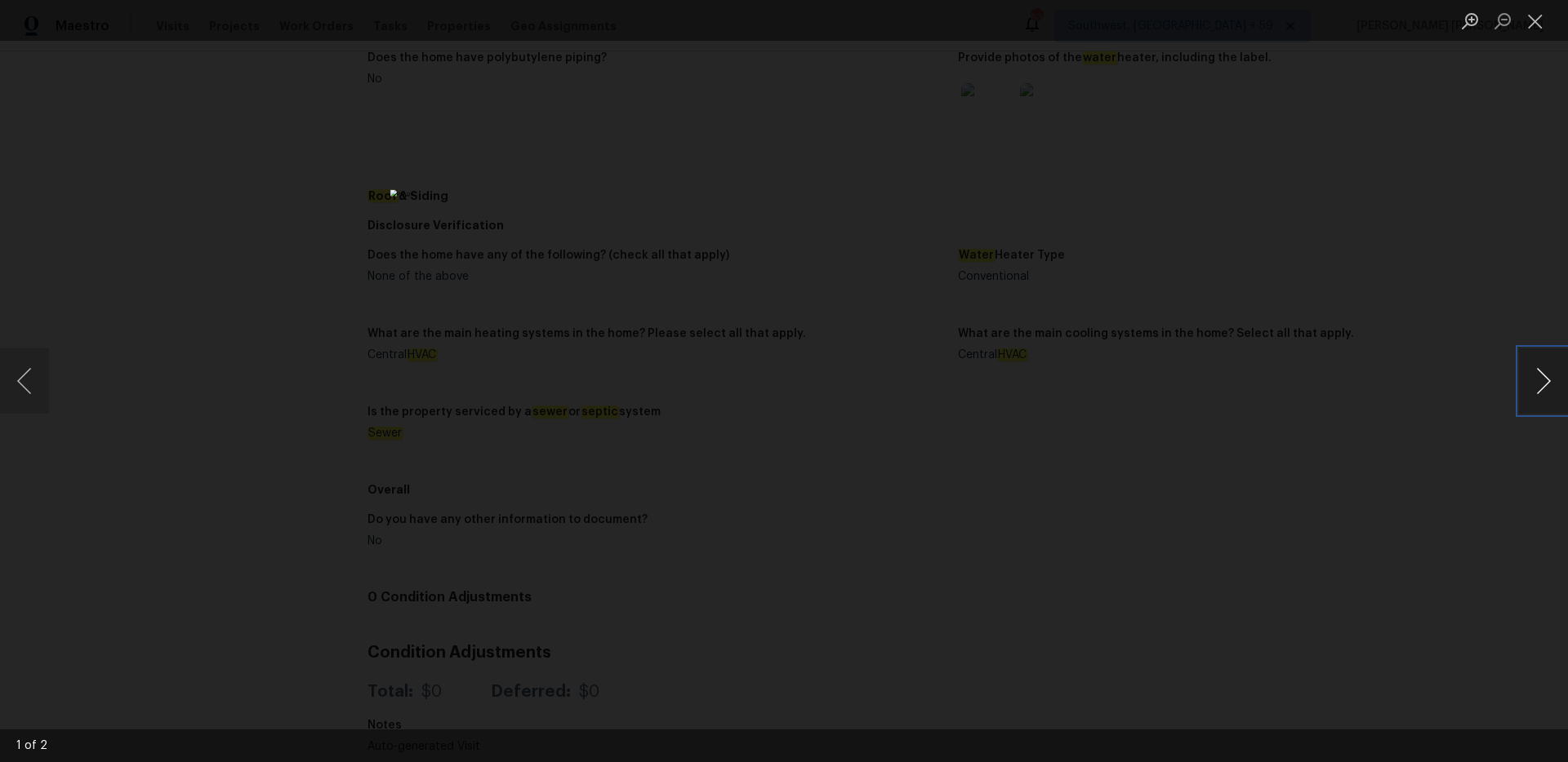
click at [1540, 361] on button "Next image" at bounding box center [1543, 381] width 49 height 65
click at [769, 240] on img "Lightbox" at bounding box center [783, 381] width 787 height 383
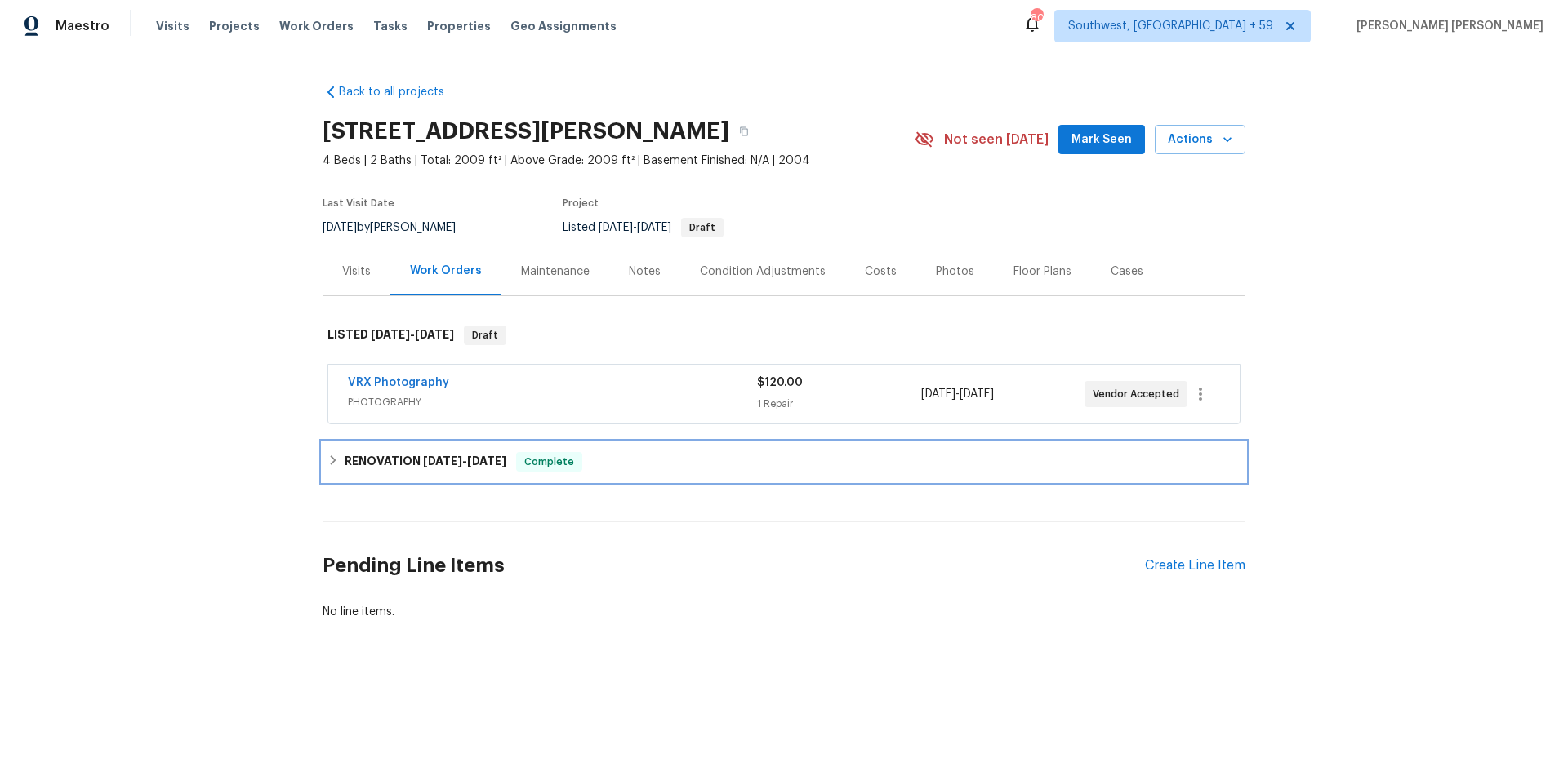
click at [451, 457] on span "[DATE]" at bounding box center [443, 462] width 39 height 12
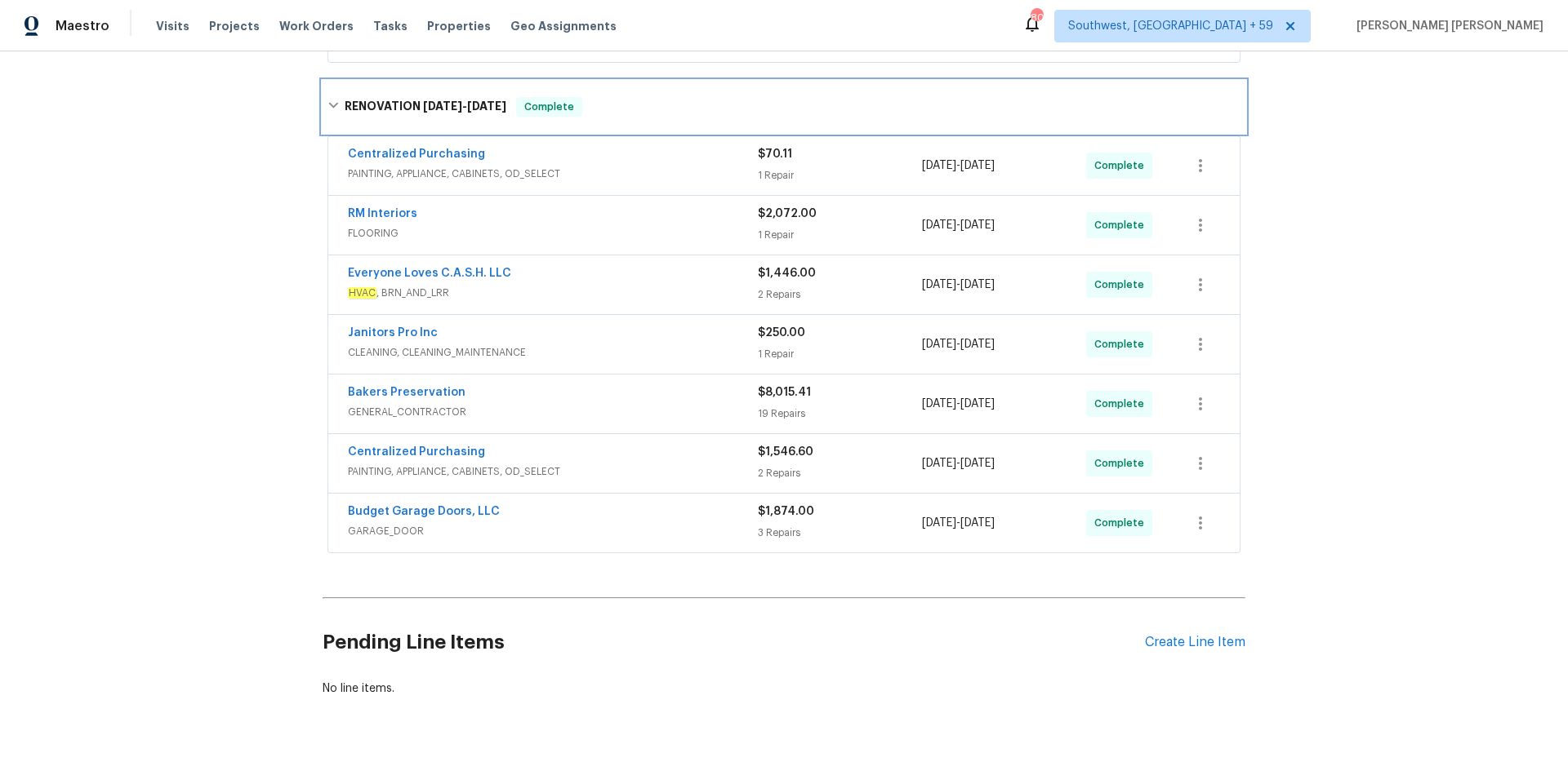
scroll to position [408, 0]
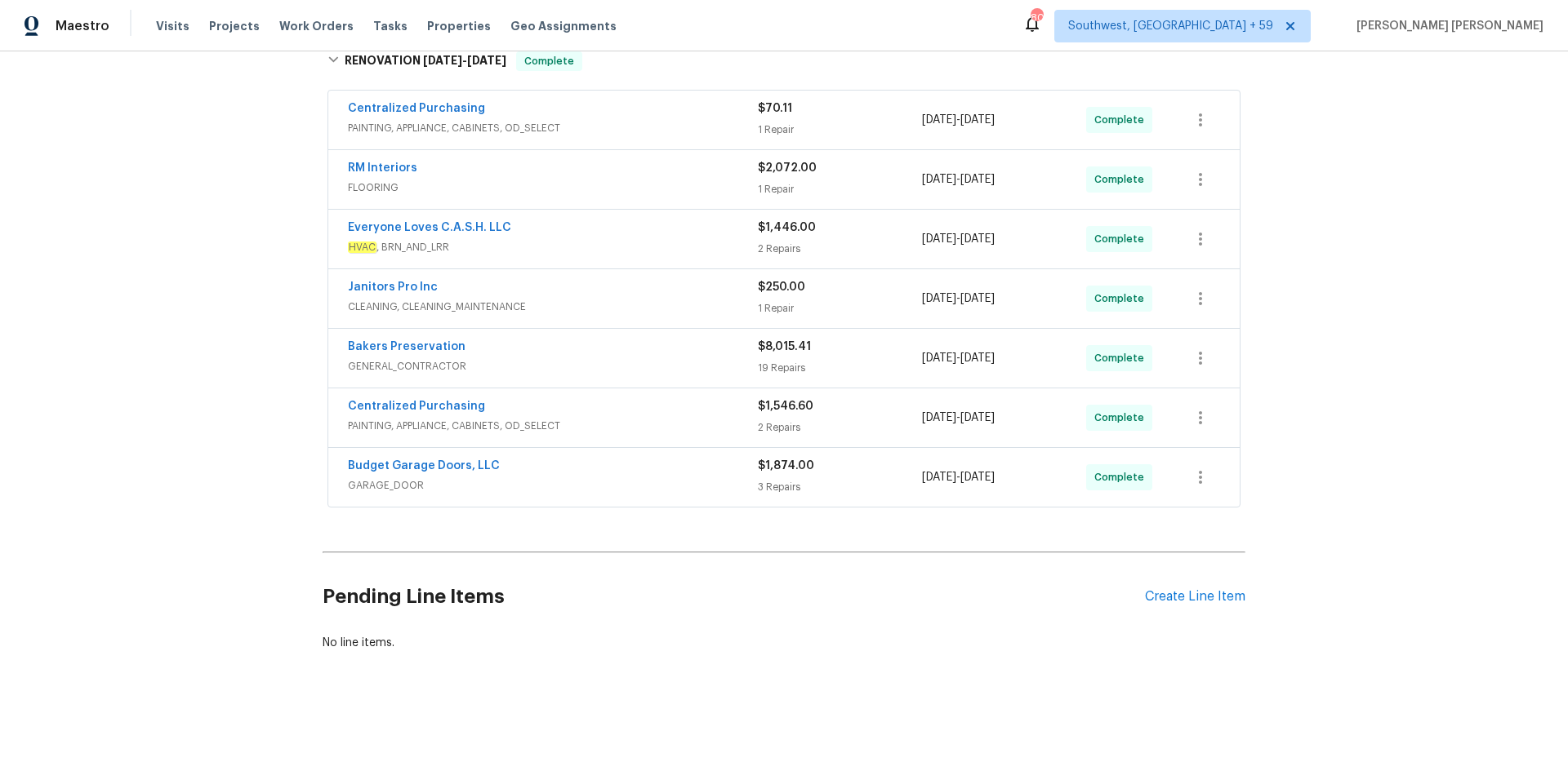
click at [670, 465] on div "Budget Garage Doors, LLC" at bounding box center [552, 467] width 410 height 20
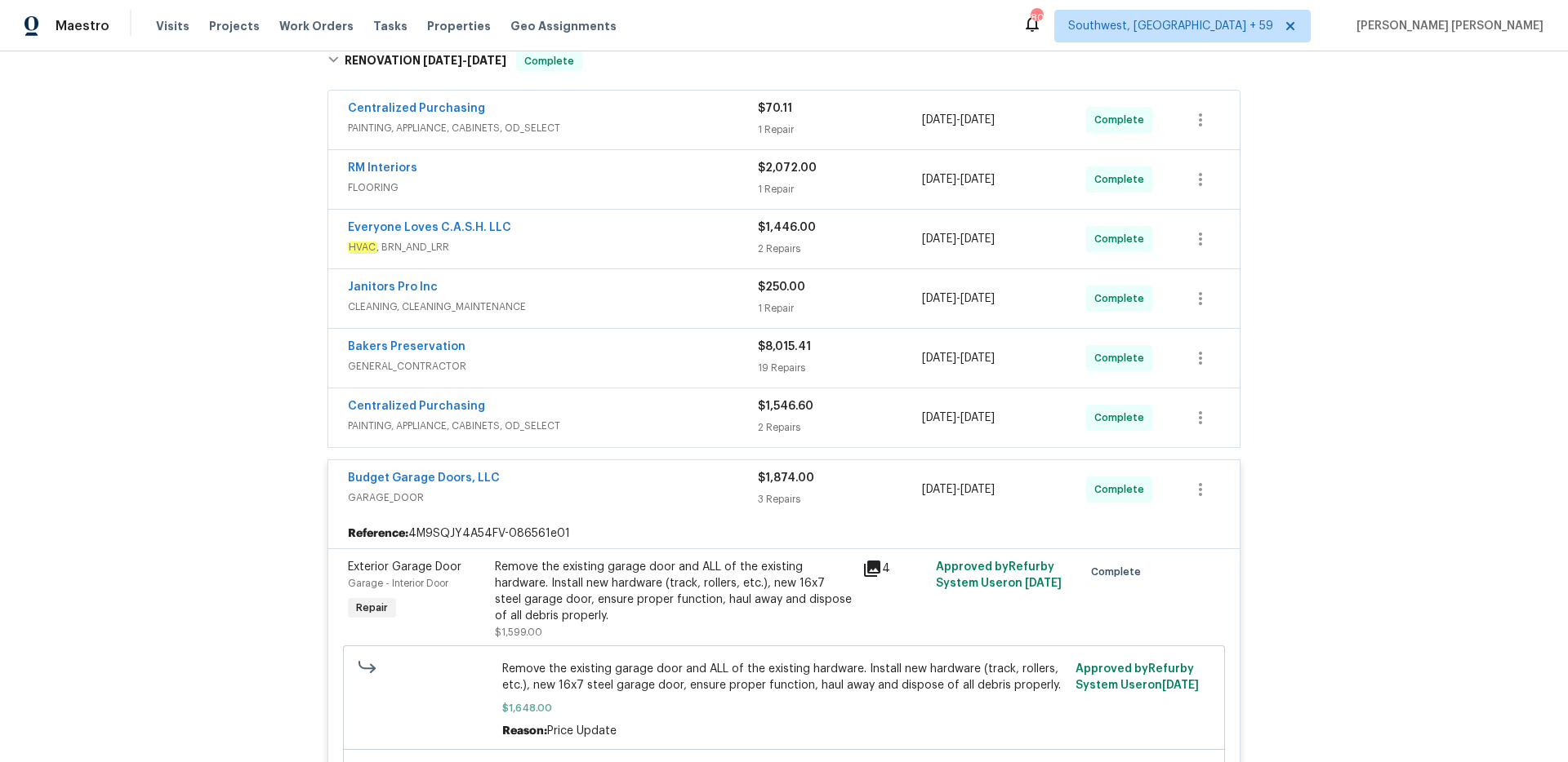
click at [703, 413] on div "Centralized Purchasing" at bounding box center [552, 408] width 410 height 20
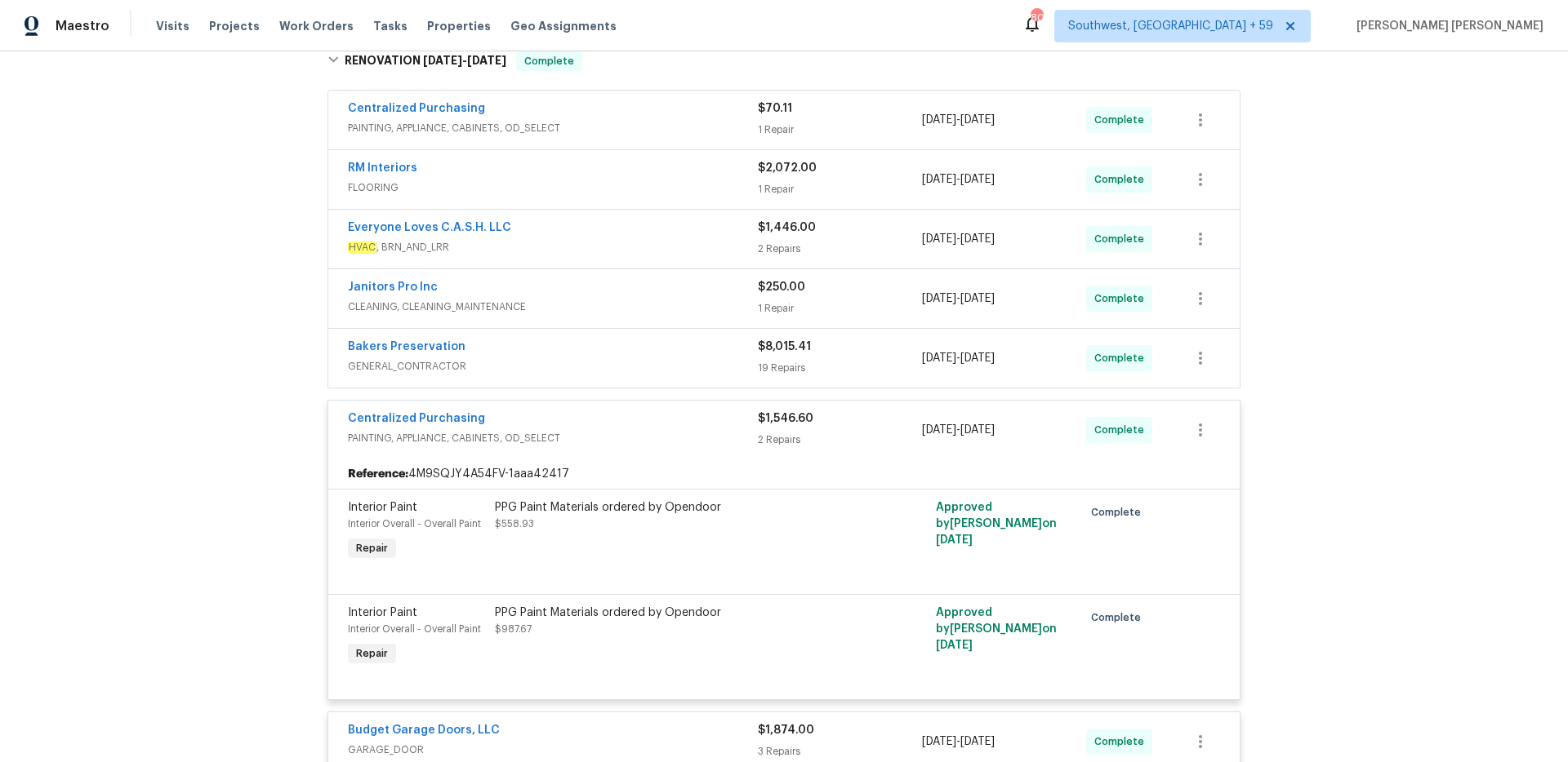
click at [727, 364] on span "GENERAL_CONTRACTOR" at bounding box center [552, 366] width 410 height 17
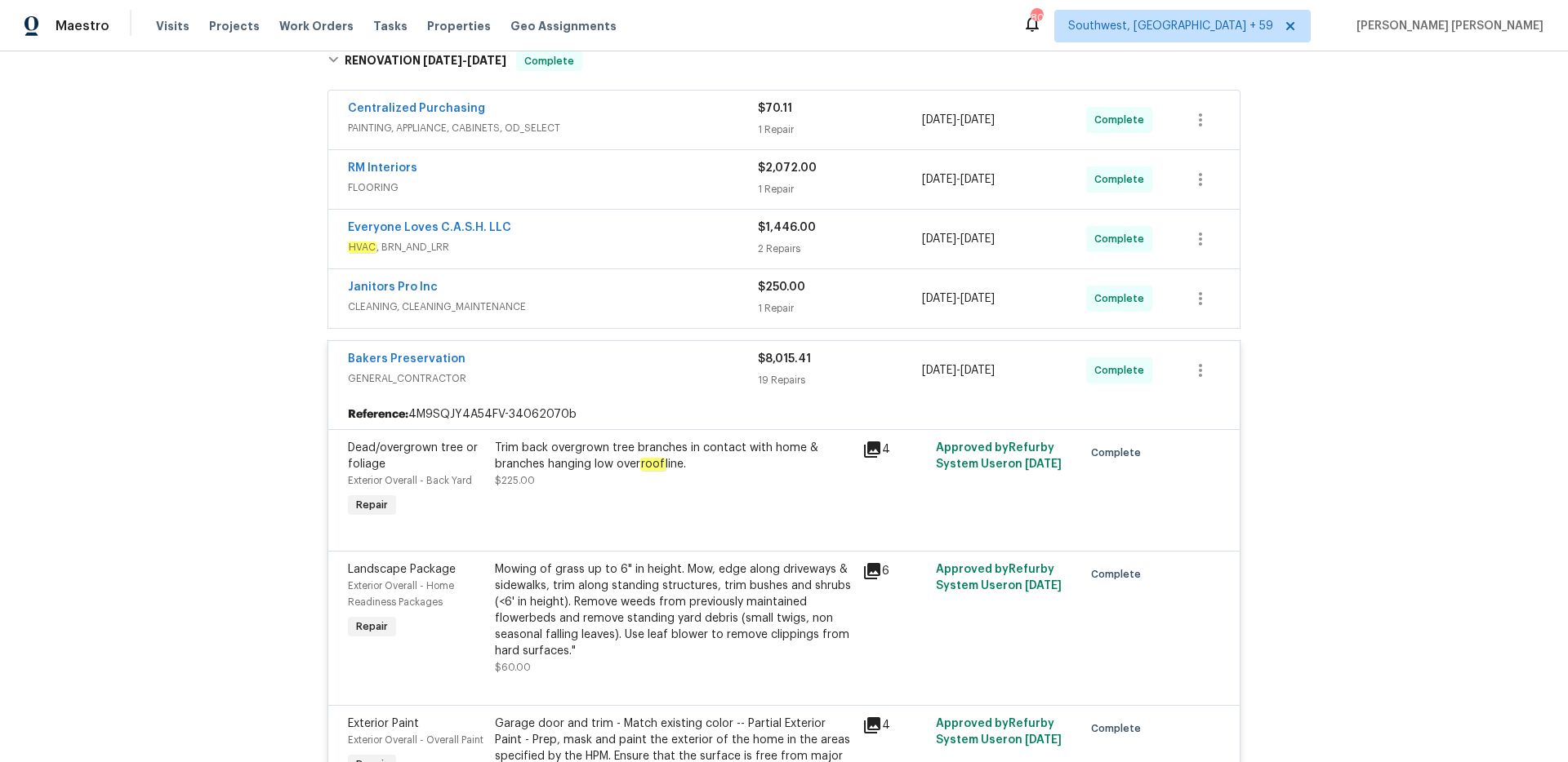
click at [711, 292] on div "Janitors Pro Inc" at bounding box center [552, 289] width 410 height 20
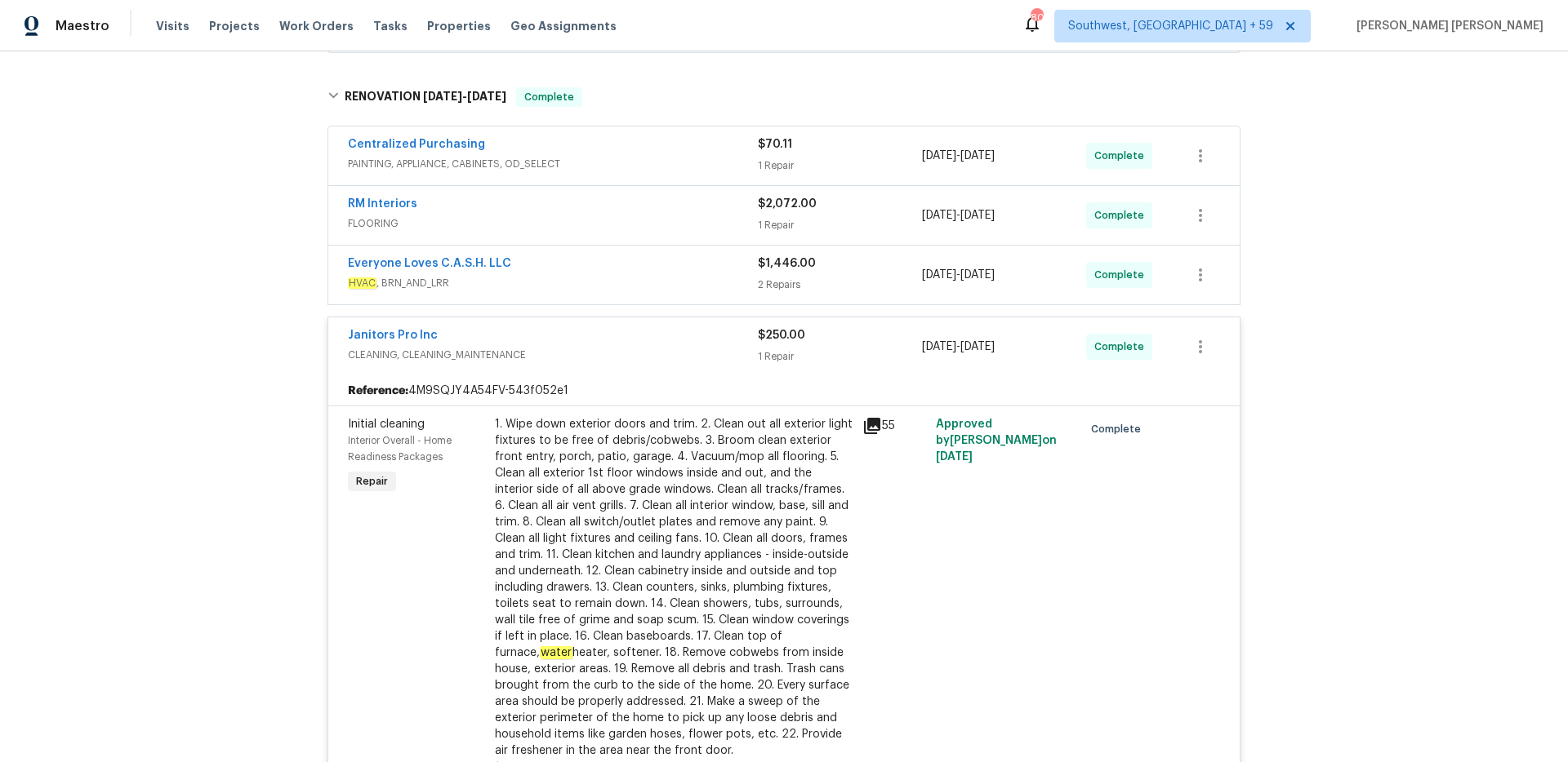
scroll to position [367, 0]
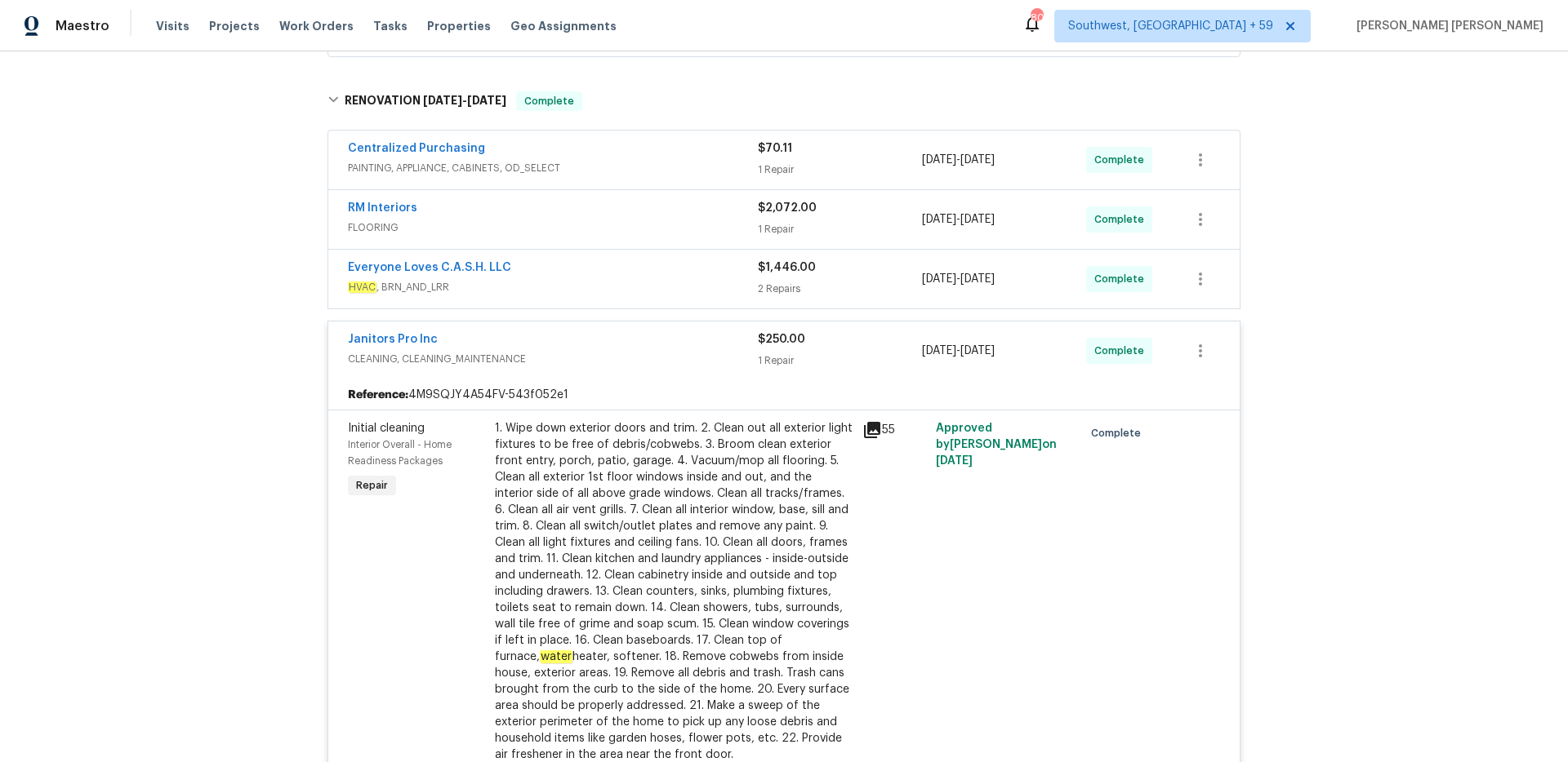
click at [721, 283] on span "HVAC , BRN_AND_LRR" at bounding box center [552, 287] width 410 height 17
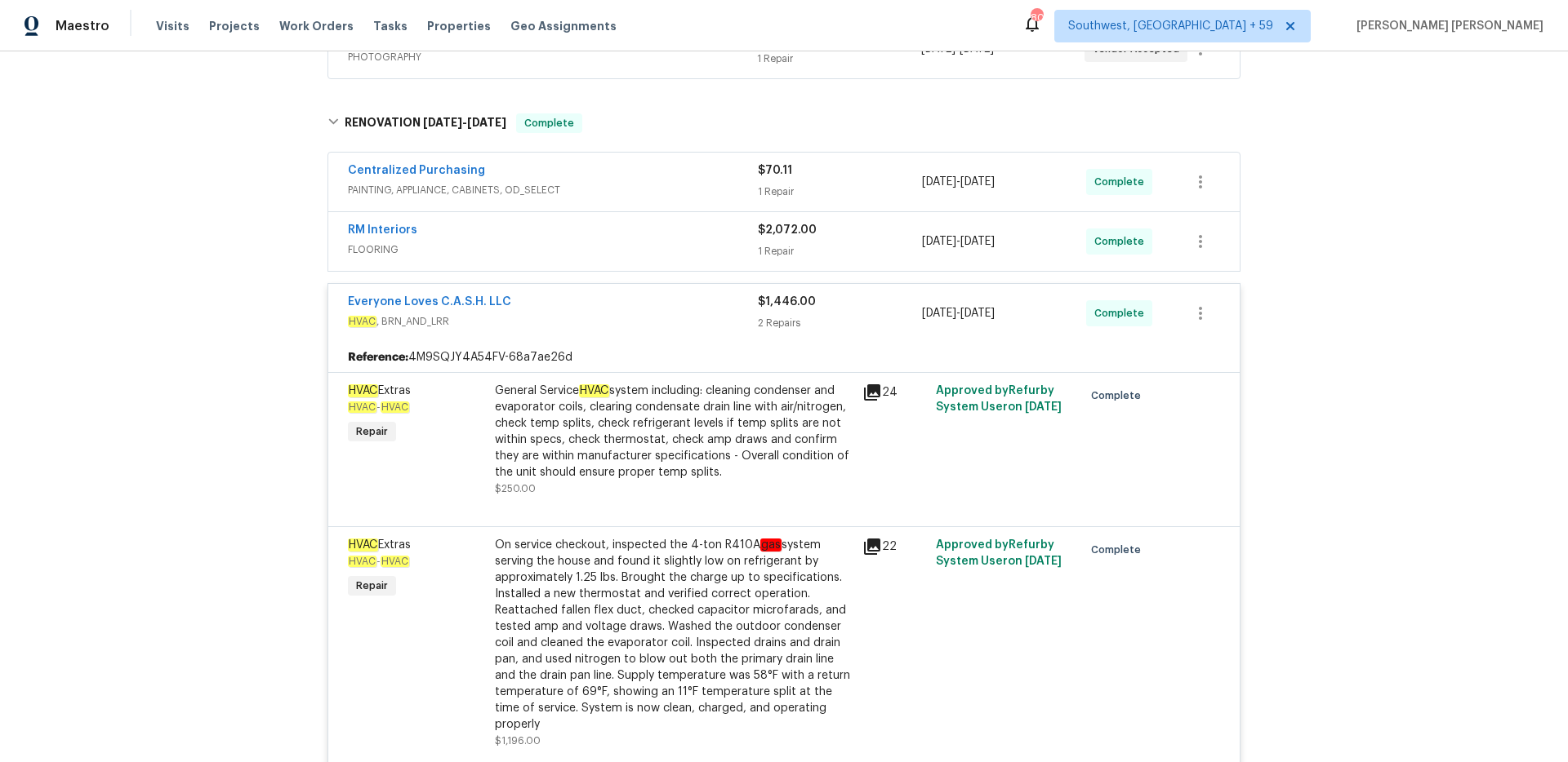
scroll to position [321, 0]
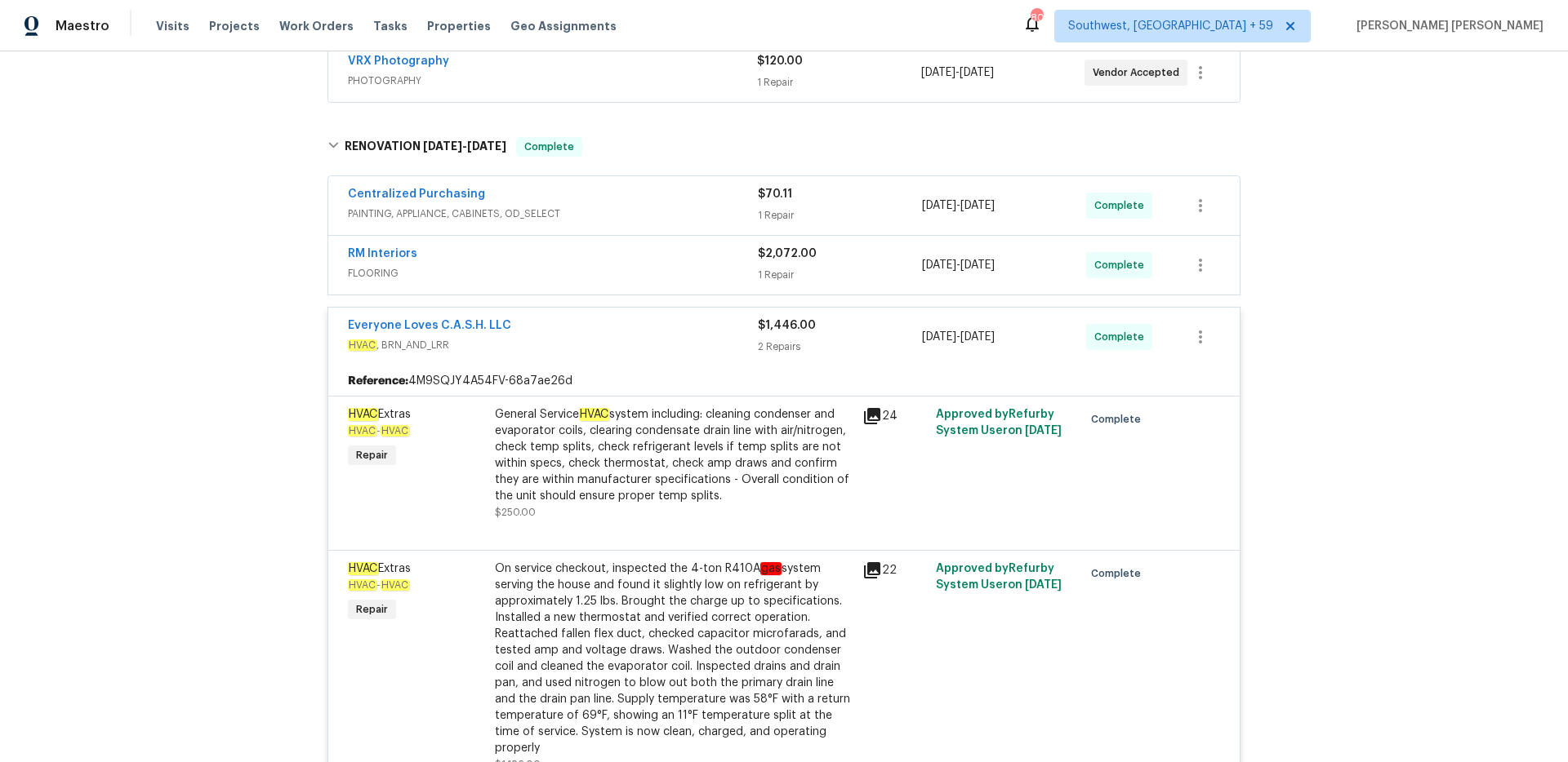
click at [726, 274] on span "FLOORING" at bounding box center [552, 273] width 410 height 17
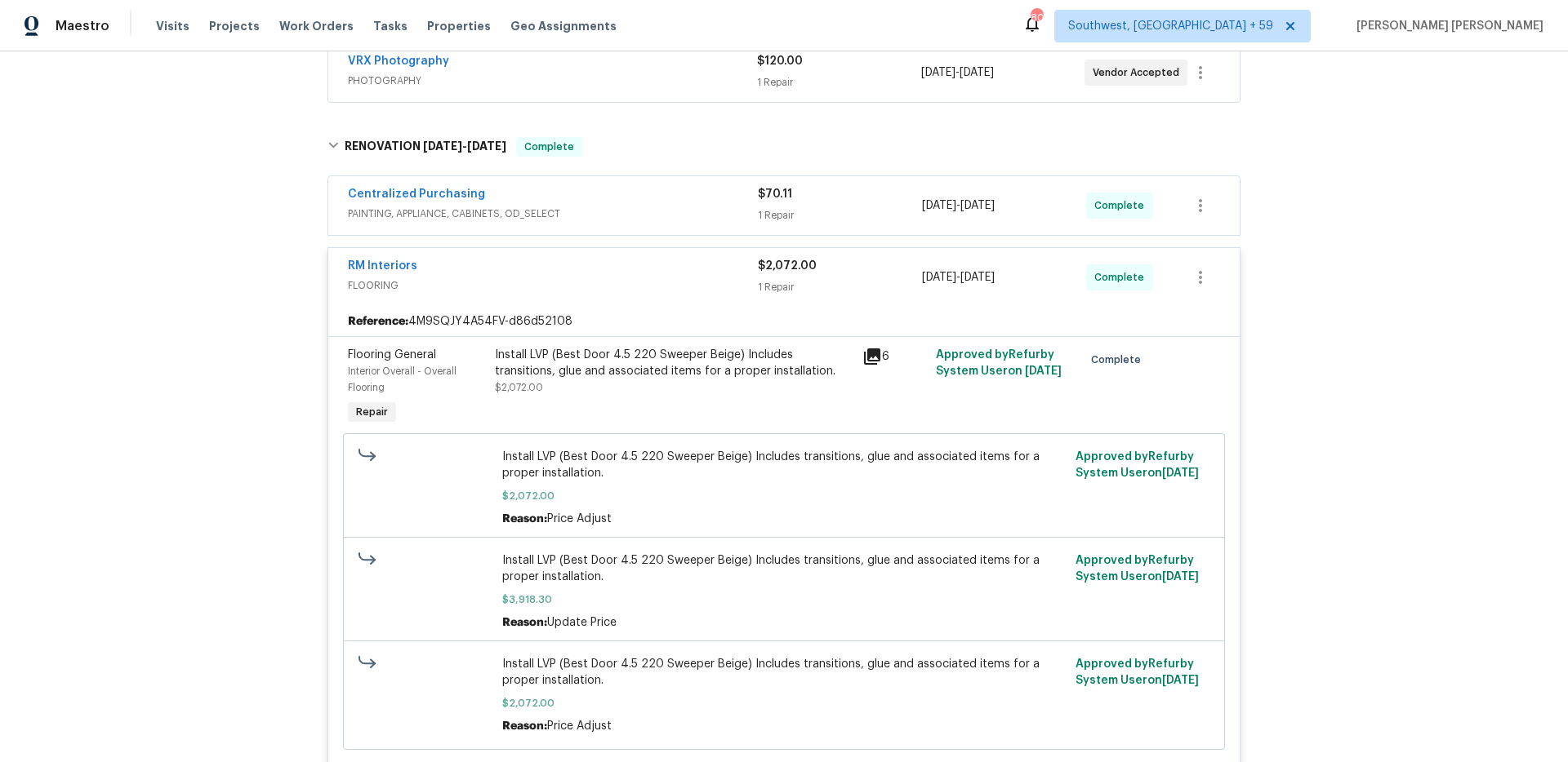
click at [756, 197] on div "Centralized Purchasing" at bounding box center [552, 196] width 410 height 20
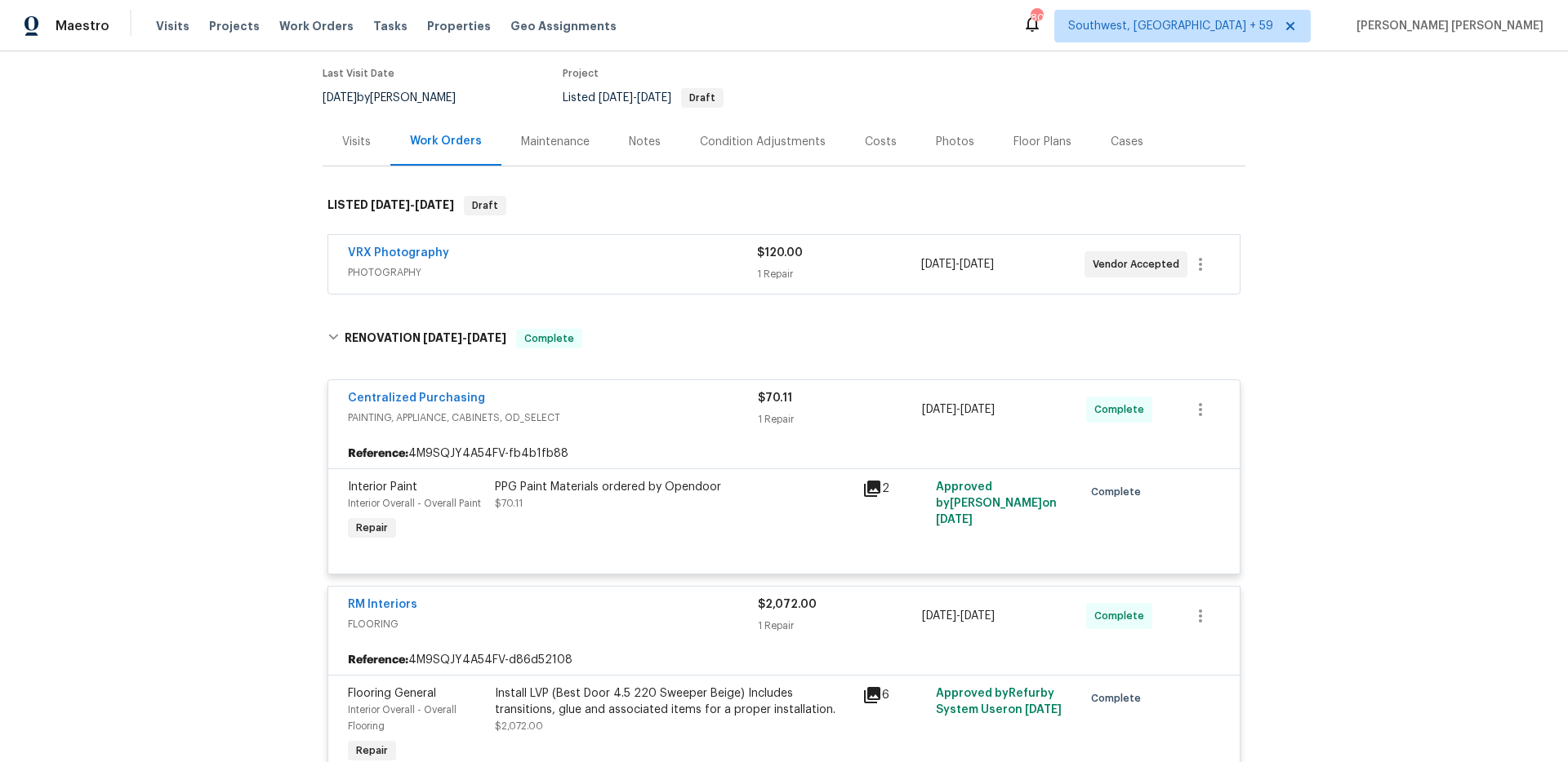
scroll to position [0, 0]
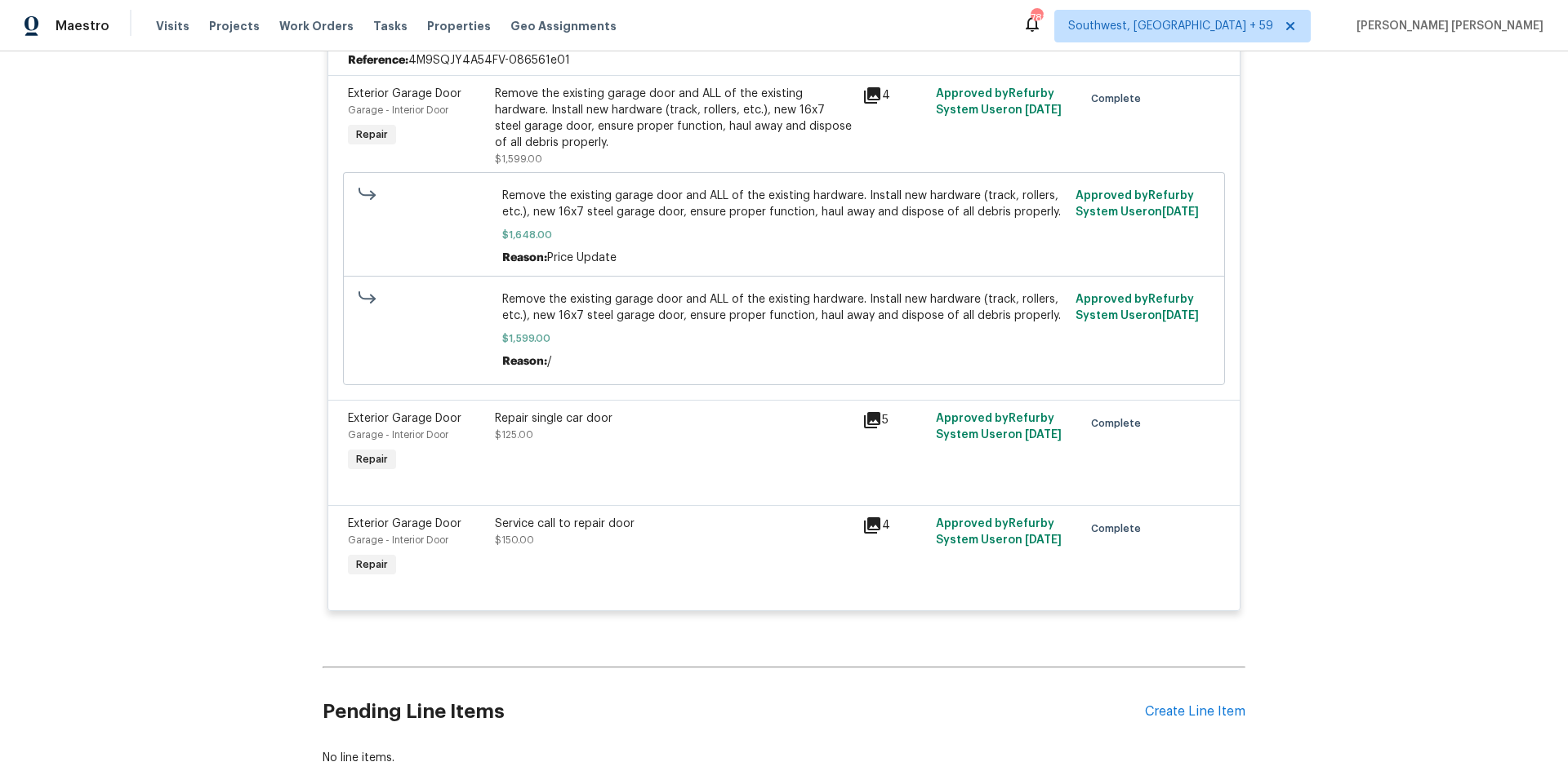
scroll to position [5292, 0]
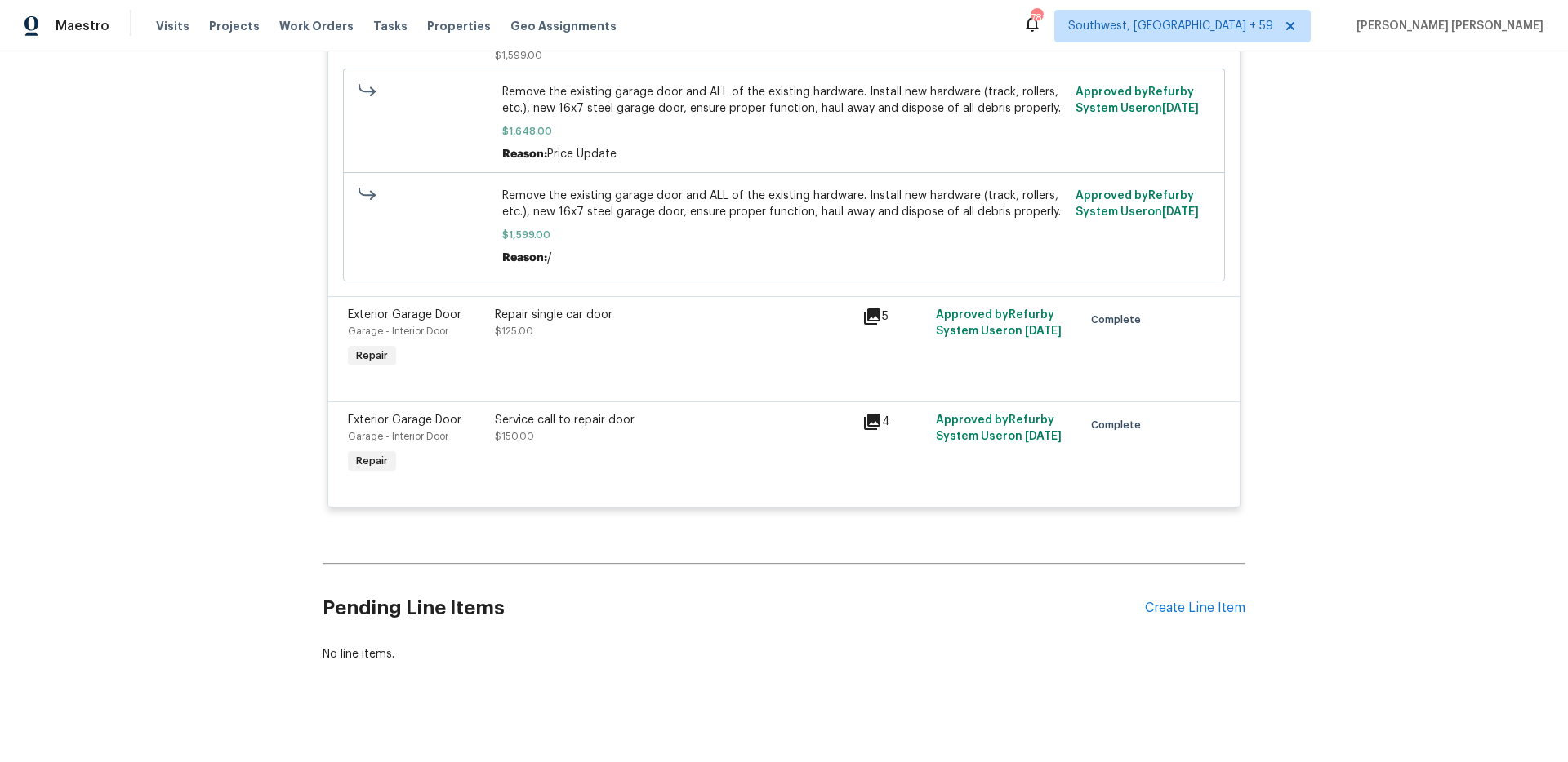
click at [148, 456] on div "Back to all projects 2104 Wheaton Dr, Norman, OK 73071 4 Beds | 2 Baths | Total…" at bounding box center [784, 407] width 1568 height 711
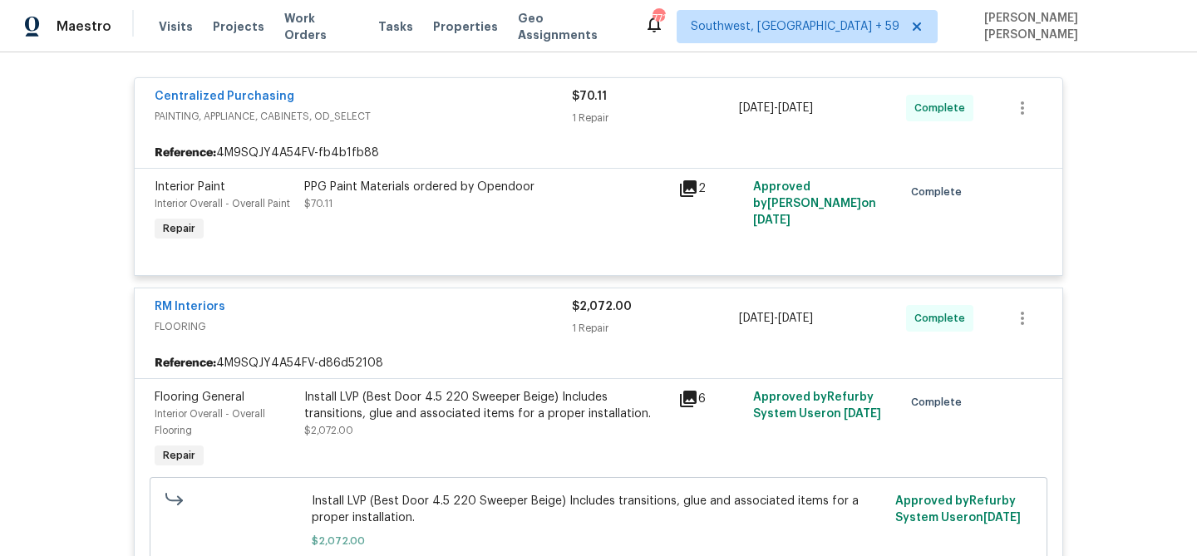
scroll to position [420, 0]
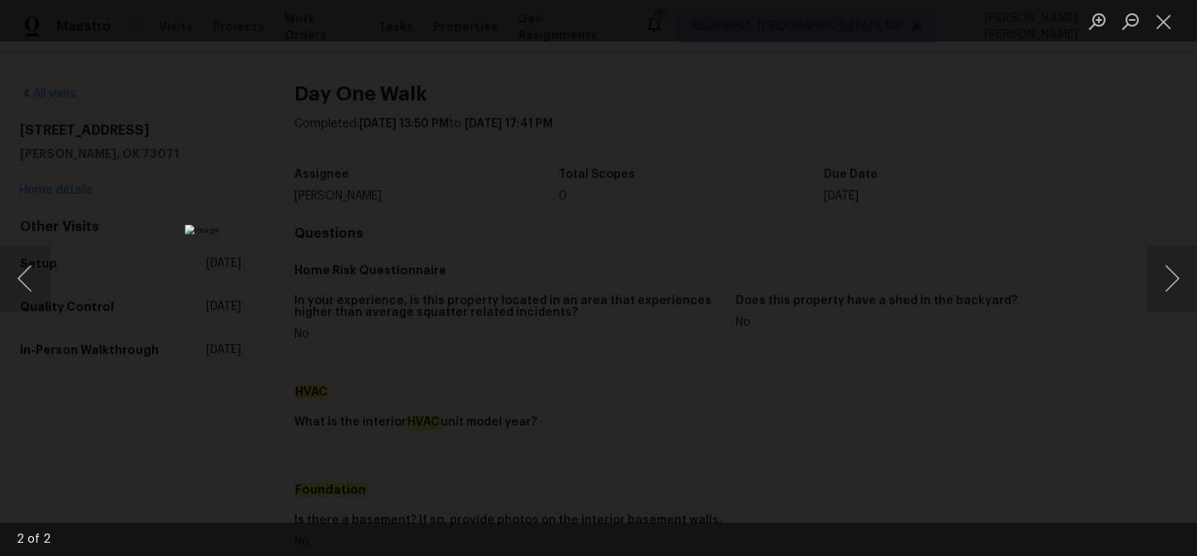
scroll to position [681, 0]
click at [159, 319] on div "Lightbox" at bounding box center [598, 278] width 1197 height 556
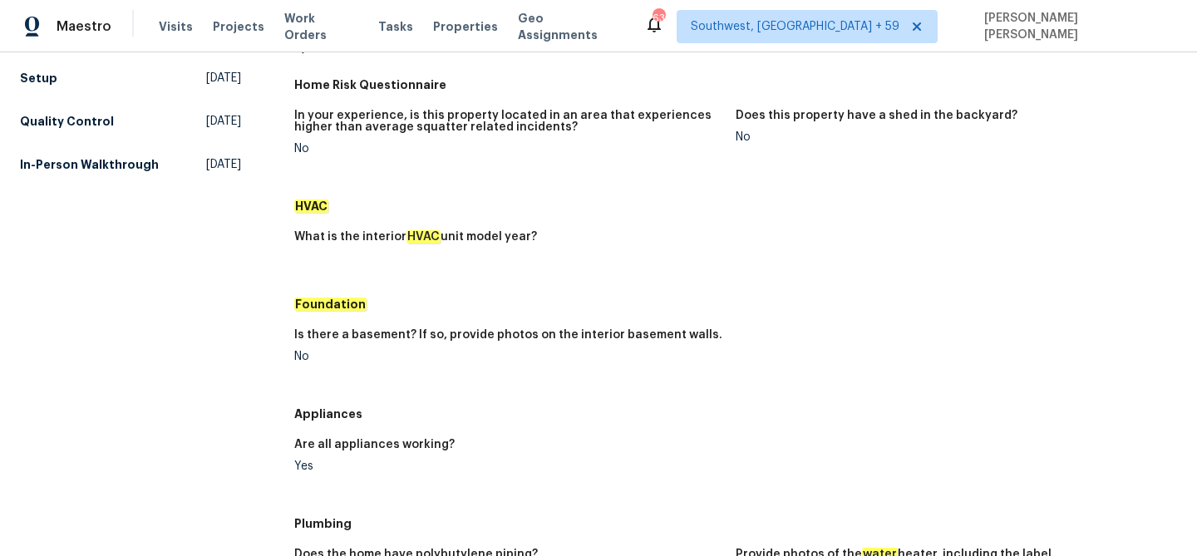
scroll to position [0, 0]
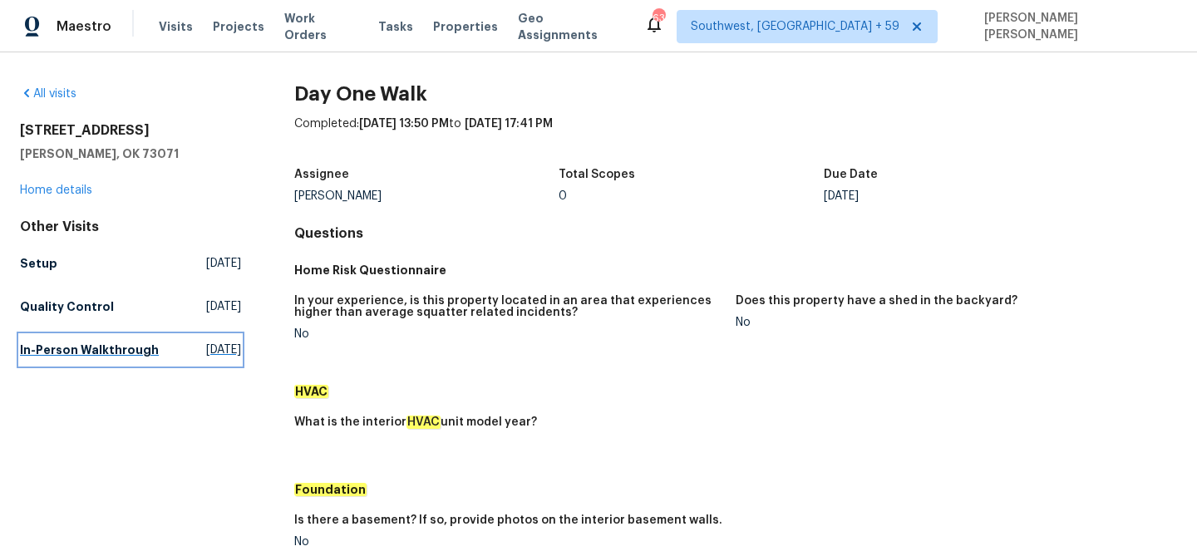
click at [52, 358] on h5 "In-Person Walkthrough" at bounding box center [89, 350] width 139 height 17
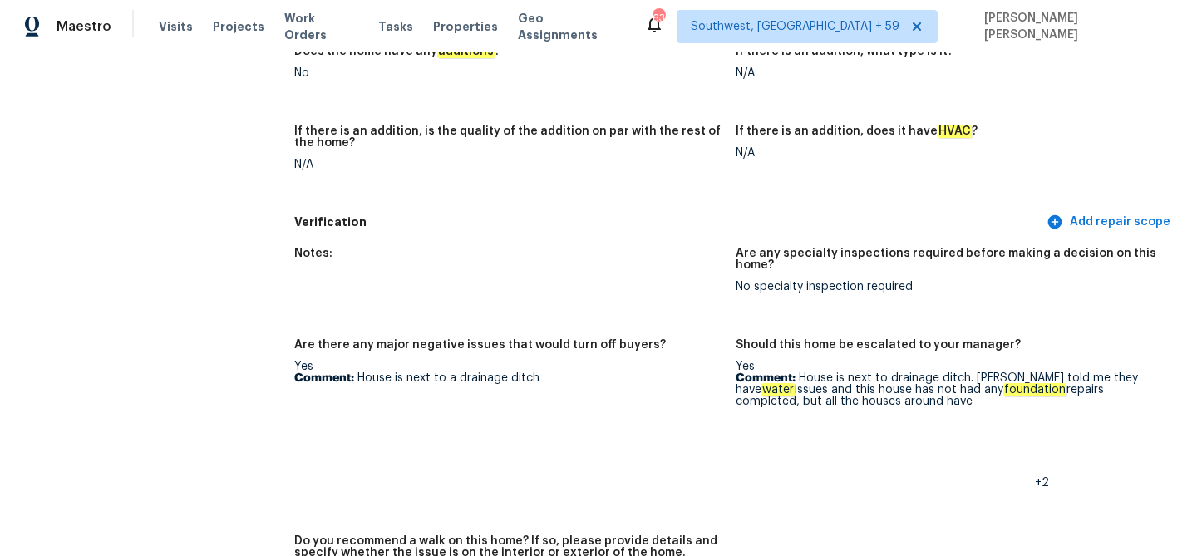
scroll to position [3596, 0]
